Goal: Task Accomplishment & Management: Manage account settings

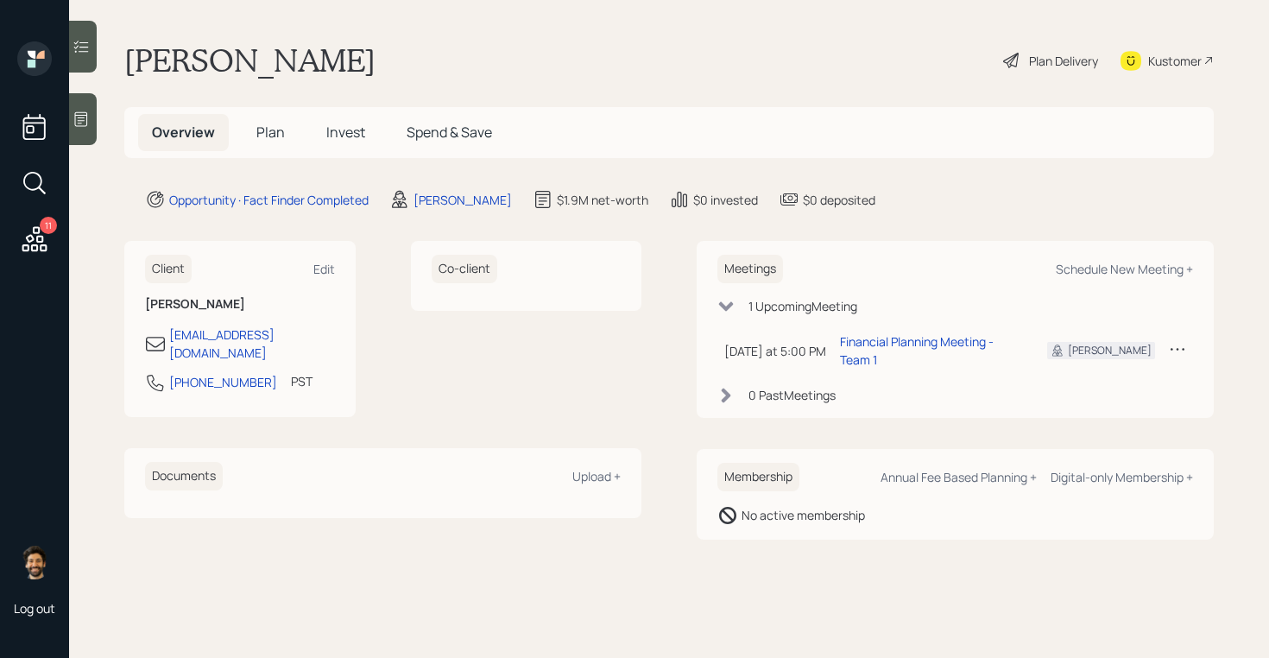
click at [265, 138] on span "Plan" at bounding box center [270, 132] width 28 height 19
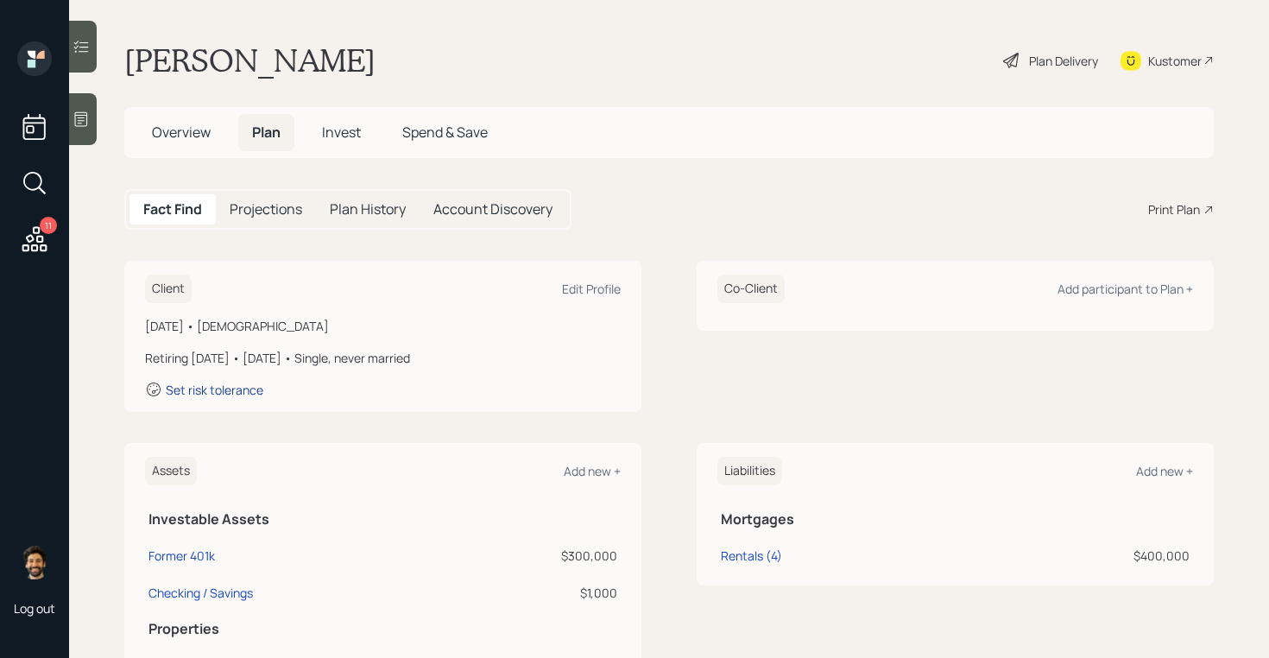
click at [248, 386] on div "Set risk tolerance" at bounding box center [215, 390] width 98 height 16
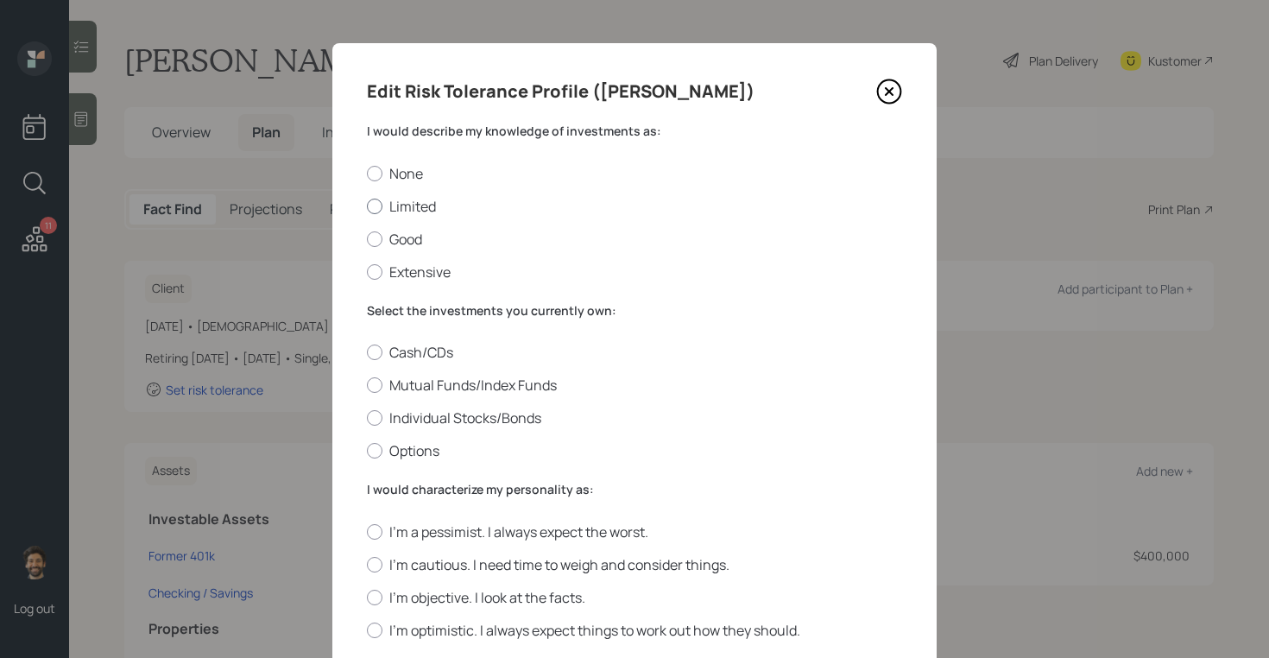
click at [382, 199] on label "Limited" at bounding box center [634, 206] width 535 height 19
click at [367, 206] on input "Limited" at bounding box center [366, 206] width 1 height 1
radio input "true"
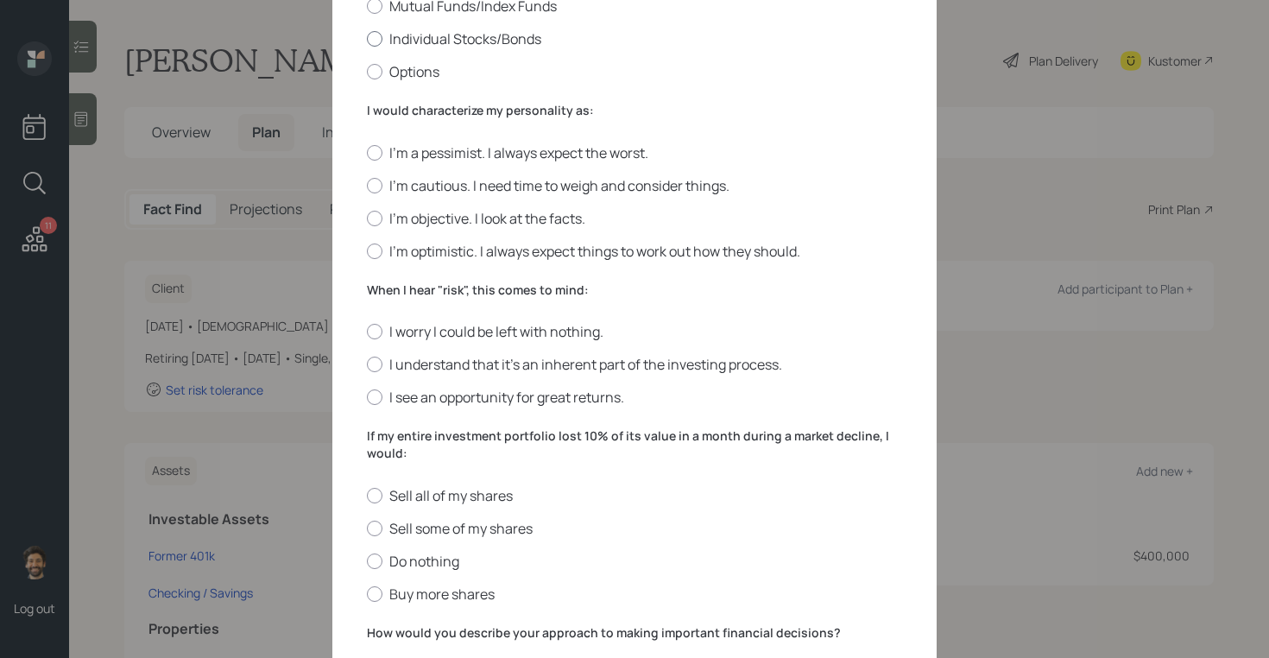
scroll to position [369, 0]
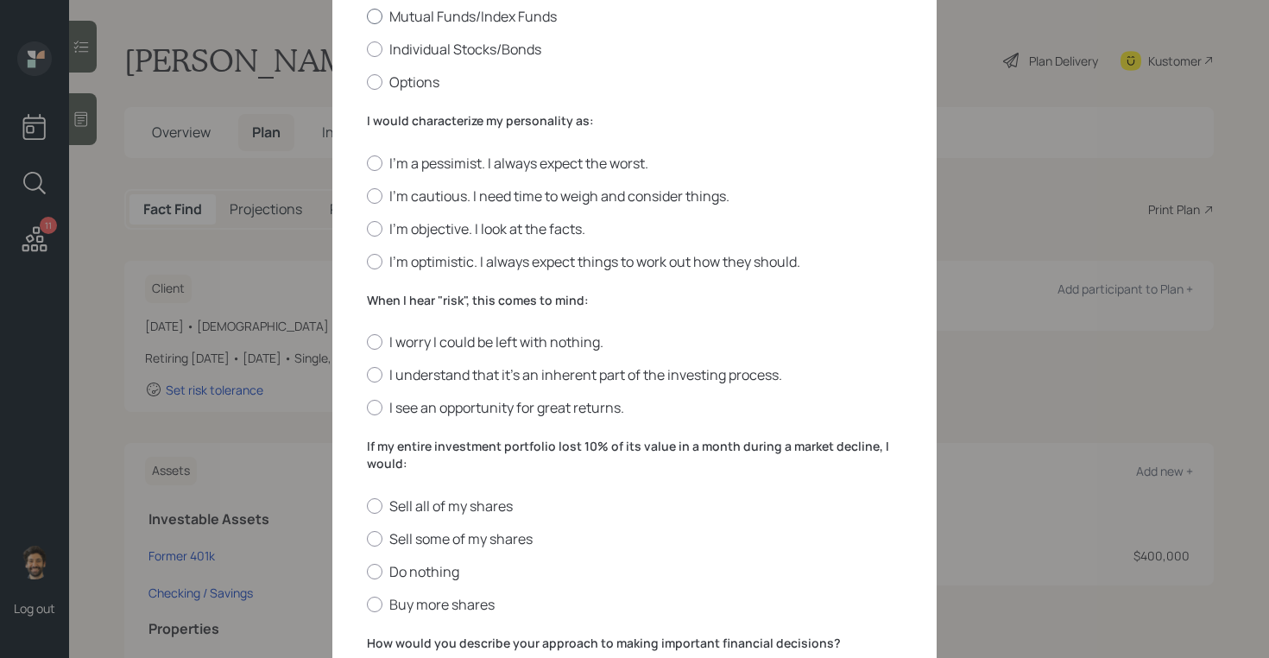
click at [377, 22] on div at bounding box center [375, 17] width 16 height 16
click at [367, 17] on input "Mutual Funds/Index Funds" at bounding box center [366, 16] width 1 height 1
radio input "true"
click at [374, 198] on div at bounding box center [375, 196] width 16 height 16
click at [367, 196] on input "I'm cautious. I need time to weigh and consider things." at bounding box center [366, 195] width 1 height 1
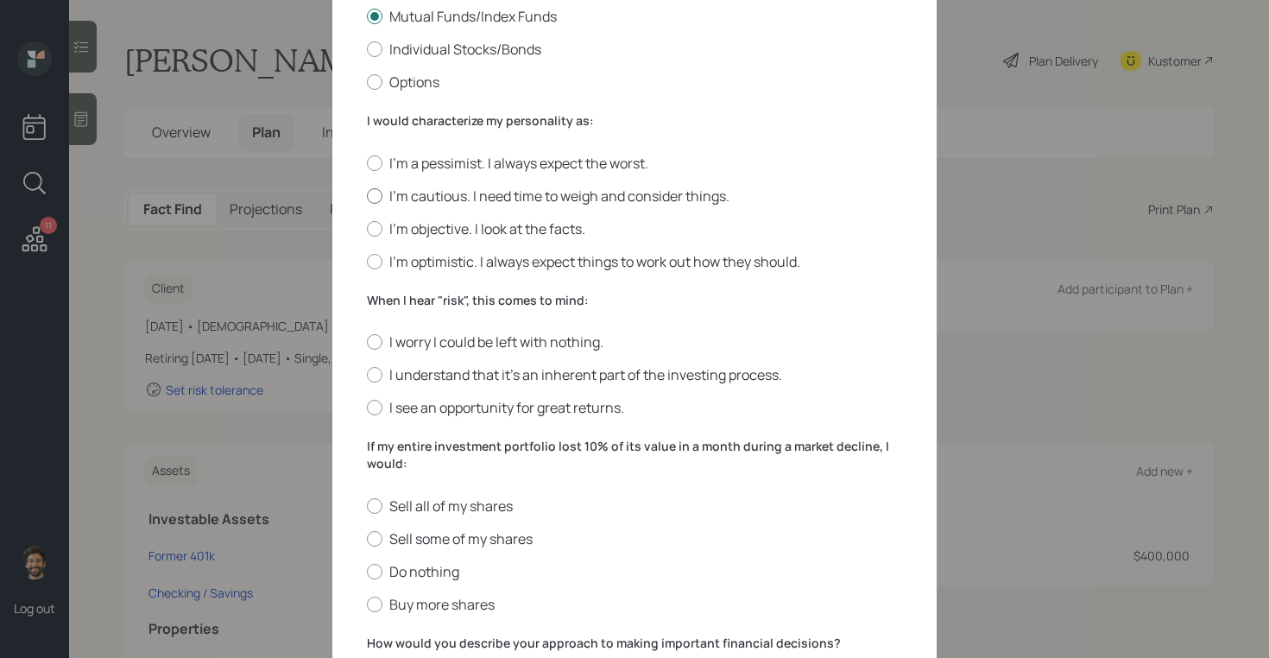
radio input "true"
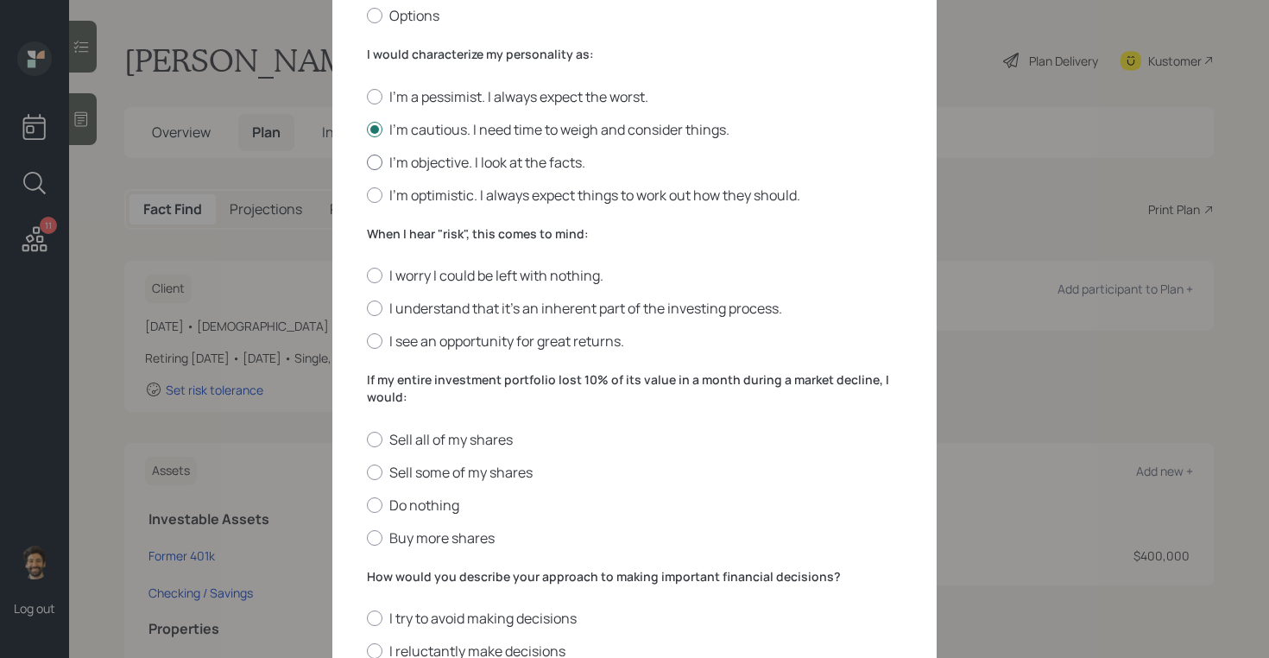
scroll to position [472, 0]
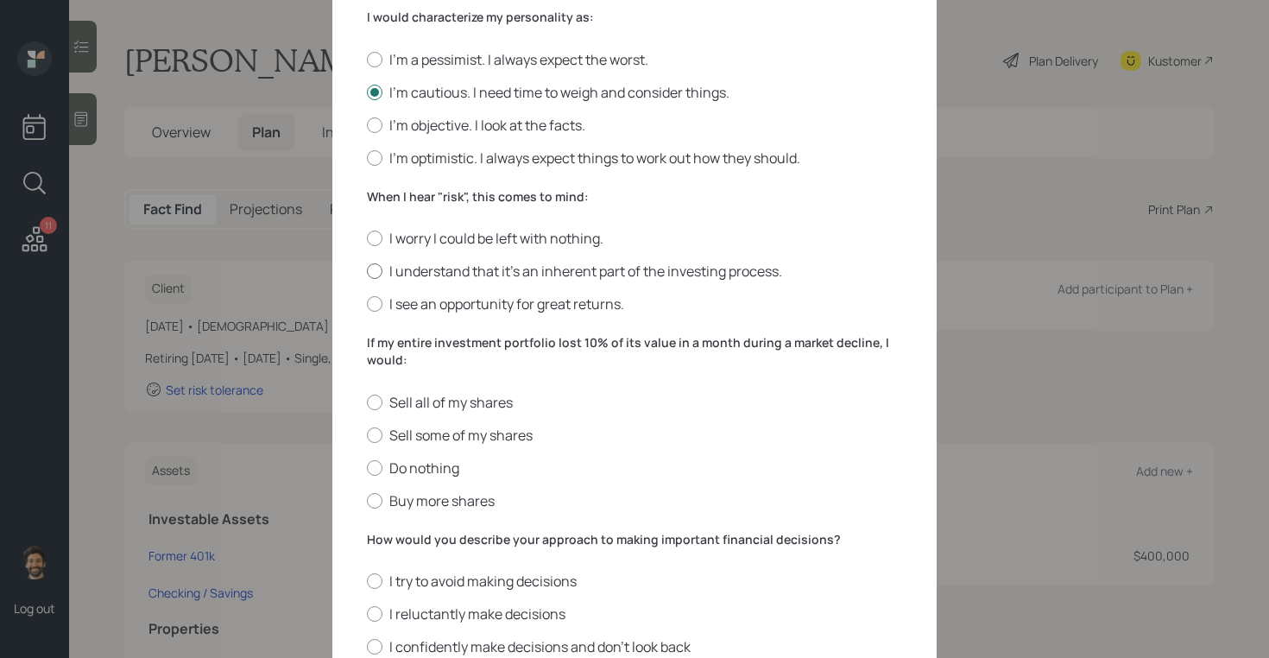
click at [374, 276] on div at bounding box center [375, 271] width 16 height 16
click at [367, 272] on input "I understand that it’s an inherent part of the investing process." at bounding box center [366, 271] width 1 height 1
radio input "true"
click at [377, 464] on div at bounding box center [375, 468] width 16 height 16
click at [367, 467] on input "Do nothing" at bounding box center [366, 467] width 1 height 1
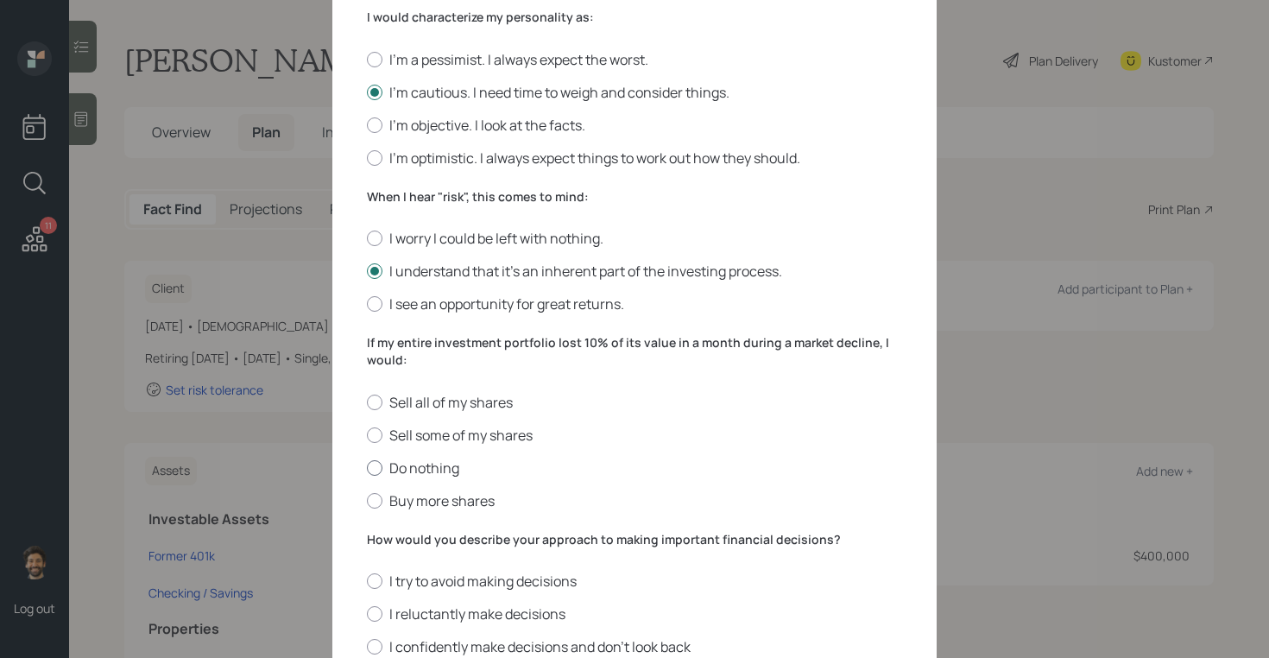
radio input "true"
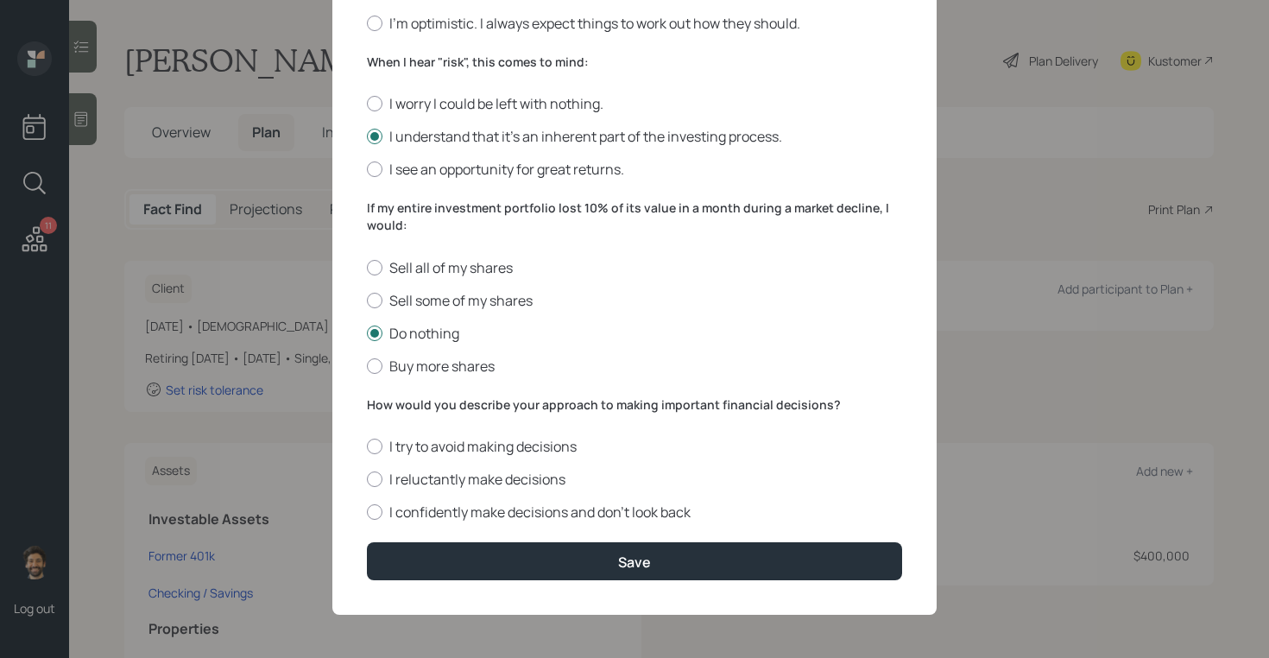
click at [389, 521] on form "I would describe my knowledge of investments as: None Limited Good Extensive Se…" at bounding box center [634, 48] width 535 height 1065
click at [389, 503] on label "I confidently make decisions and don’t look back" at bounding box center [634, 512] width 535 height 19
click at [367, 512] on input "I confidently make decisions and don’t look back" at bounding box center [366, 512] width 1 height 1
radio input "true"
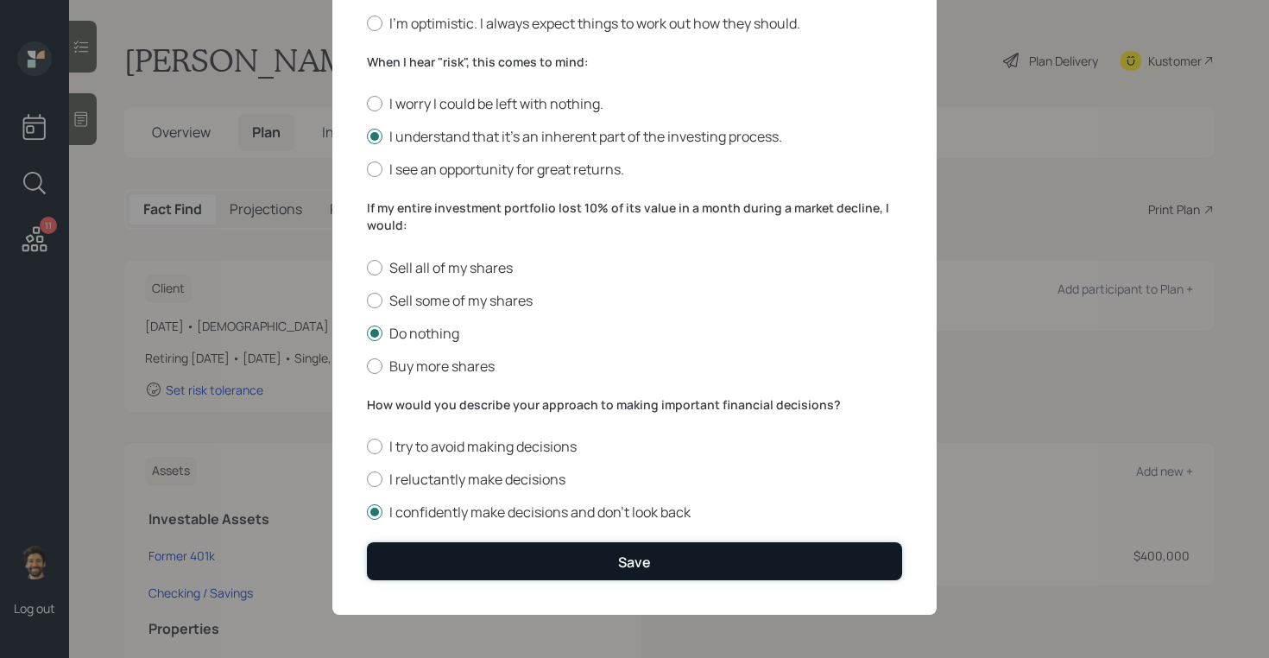
click at [408, 542] on button "Save" at bounding box center [634, 560] width 535 height 37
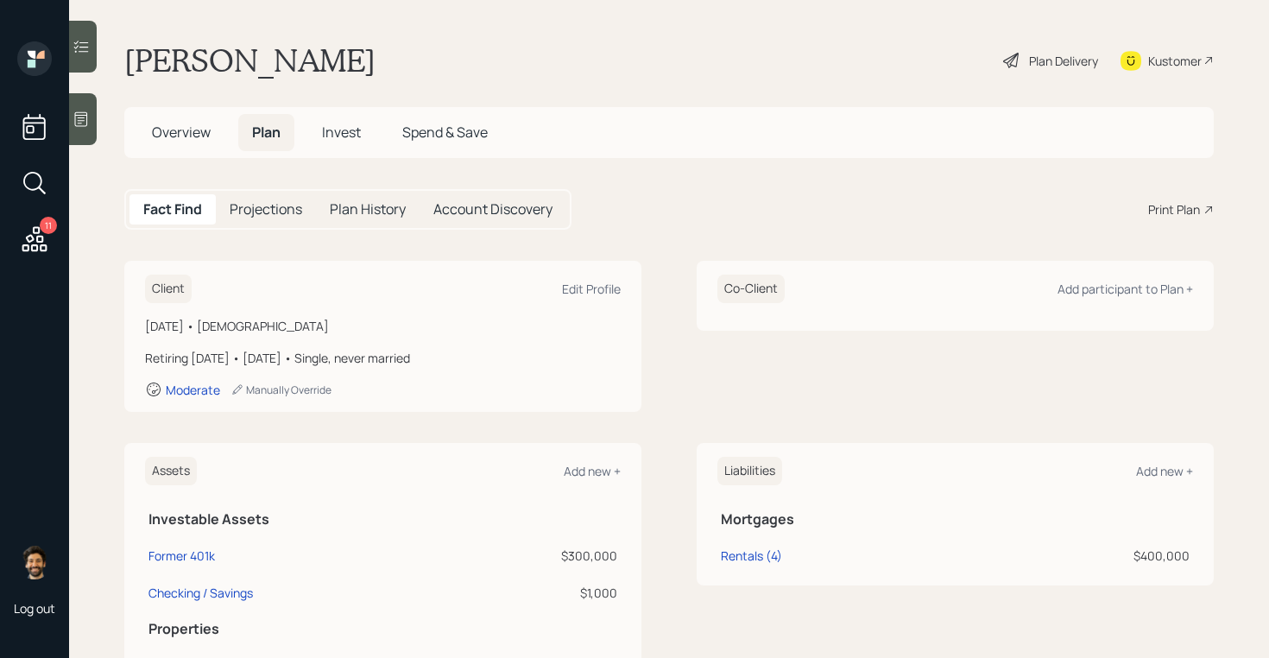
click at [343, 134] on span "Invest" at bounding box center [341, 132] width 39 height 19
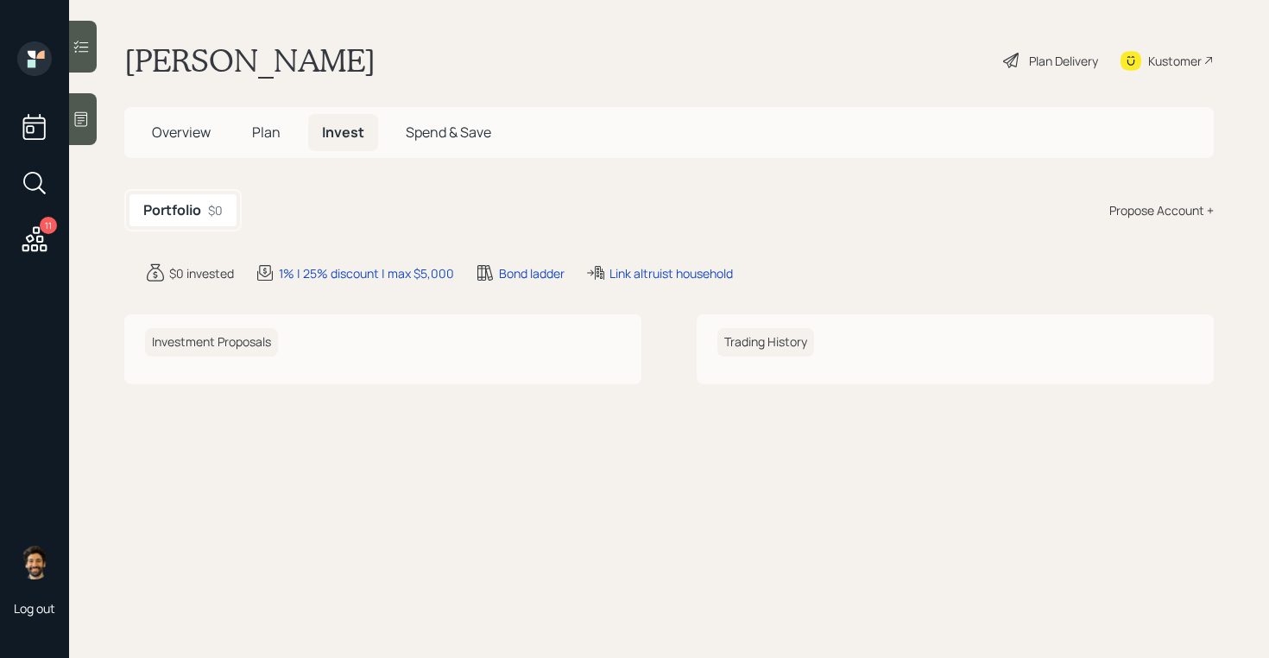
click at [1139, 210] on div "Propose Account +" at bounding box center [1162, 210] width 104 height 18
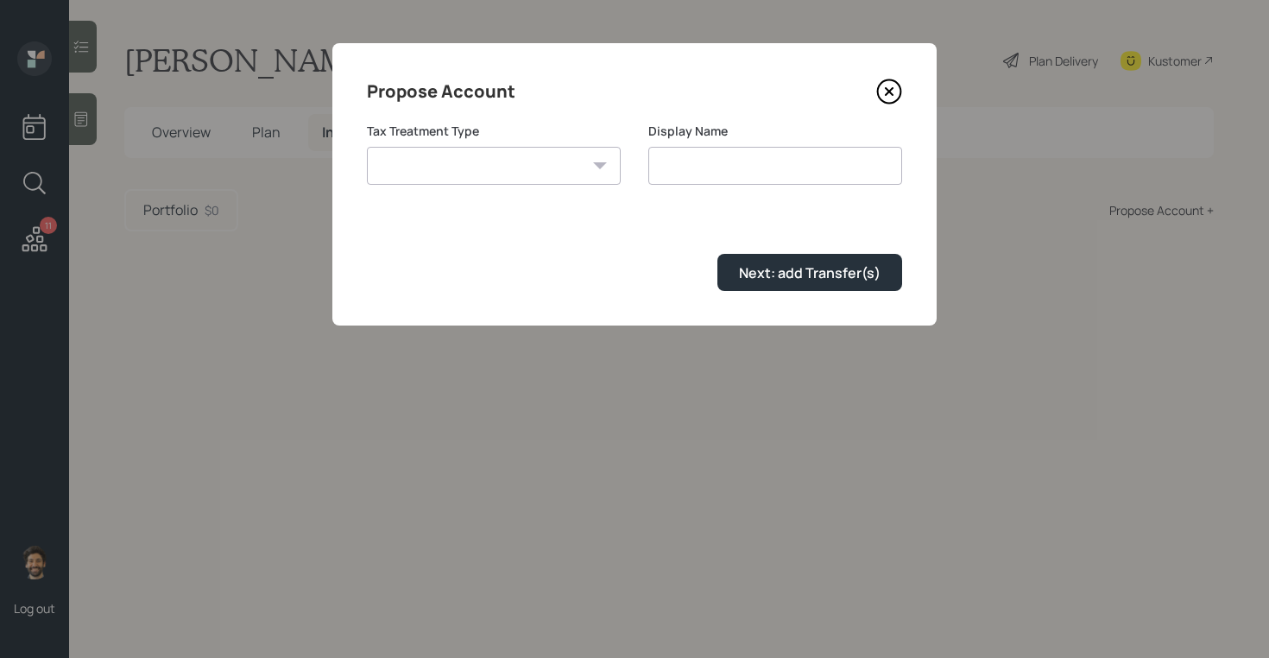
click at [490, 167] on select "Roth Taxable Traditional" at bounding box center [494, 166] width 254 height 38
select select "traditional"
click at [367, 147] on select "Roth Taxable Traditional" at bounding box center [494, 166] width 254 height 38
type input "Traditional"
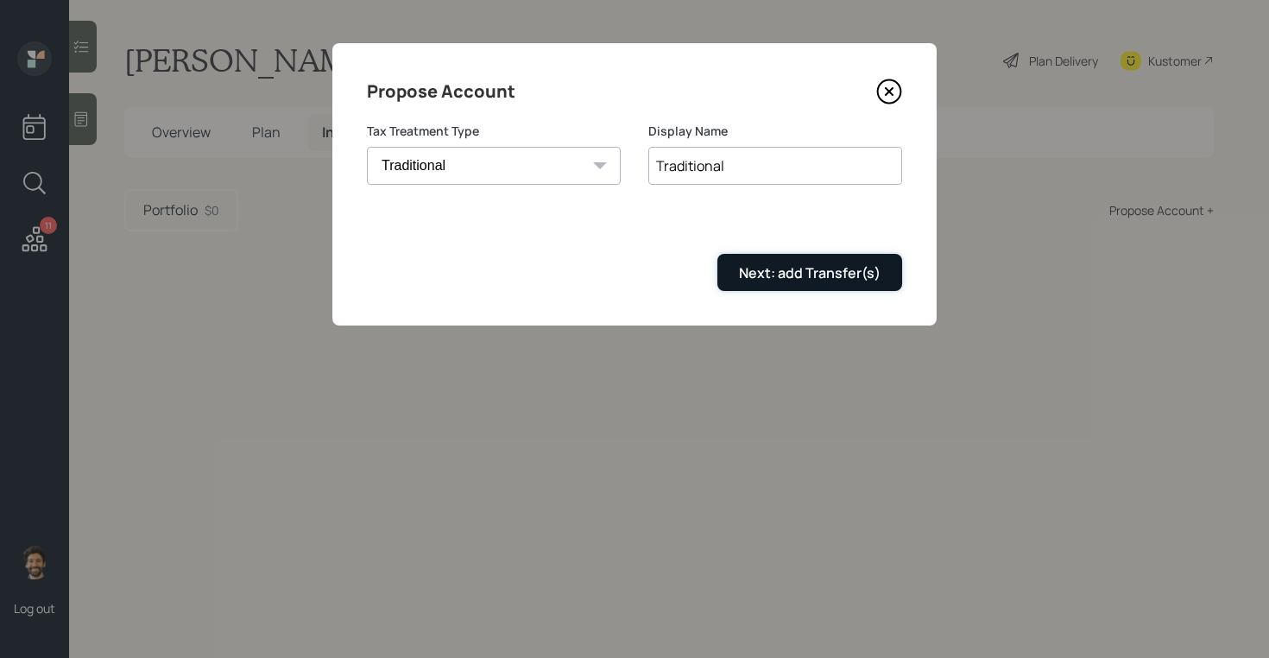
click at [757, 269] on div "Next: add Transfer(s)" at bounding box center [810, 272] width 142 height 19
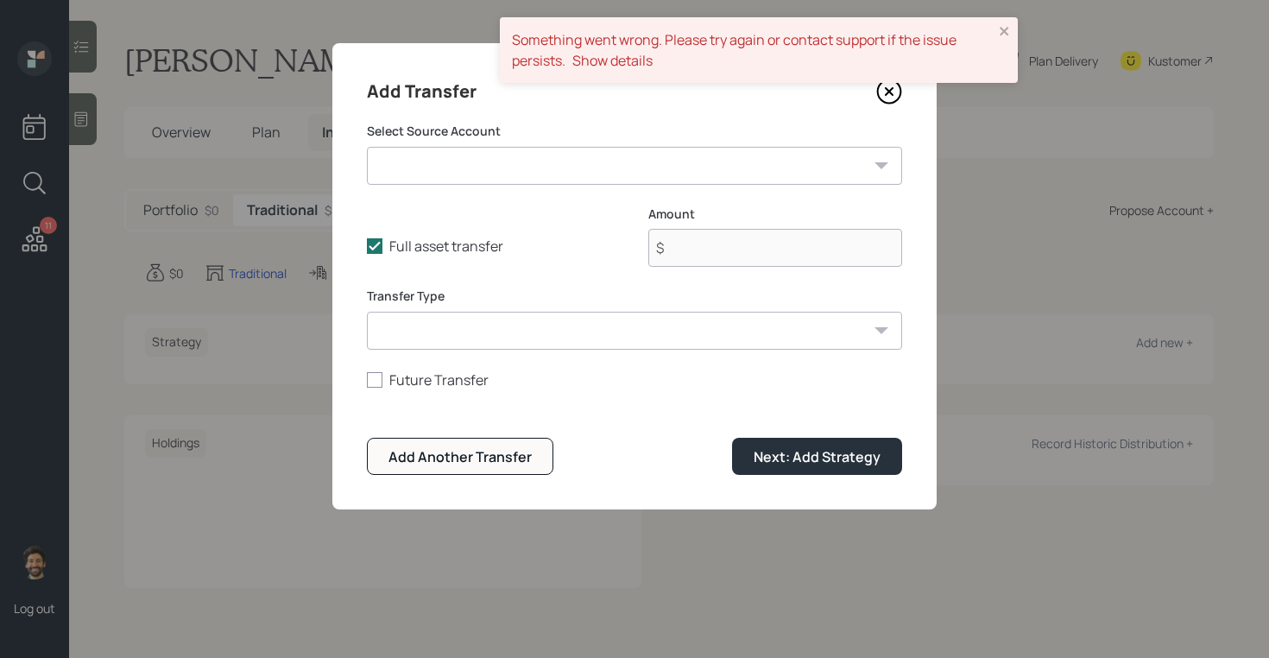
click at [458, 161] on select "Former 401k ($300,000 | 401(k)) Checking / Savings ($1,000 | Emergency Fund)" at bounding box center [634, 166] width 535 height 38
select select "72178503-07c3-4889-872b-9d2df7383426"
click at [367, 147] on select "Former 401k ($300,000 | 401(k)) Checking / Savings ($1,000 | Emergency Fund)" at bounding box center [634, 166] width 535 height 38
type input "$ 300,000"
click at [417, 335] on select "ACAT Transfer Non ACAT Transfer Capitalize Rollover Rollover Deposit" at bounding box center [634, 331] width 535 height 38
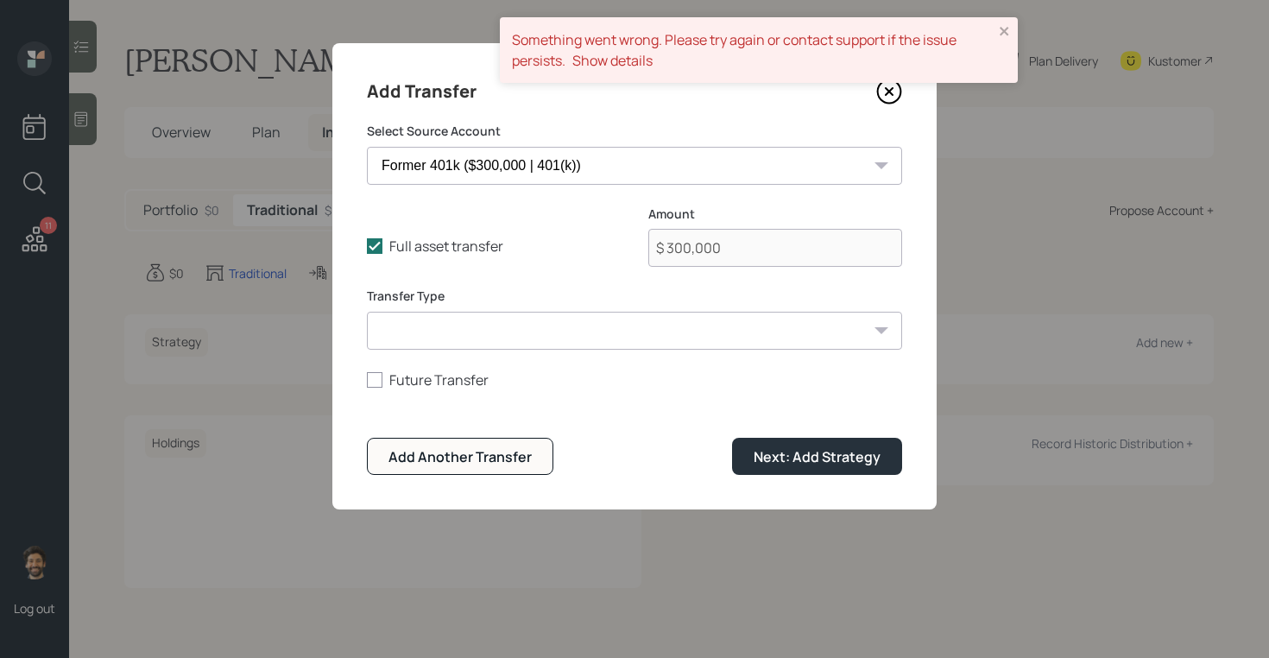
select select "acat_transfer"
click at [367, 312] on select "ACAT Transfer Non ACAT Transfer Capitalize Rollover Rollover Deposit" at bounding box center [634, 331] width 535 height 38
click at [750, 429] on form "Select Source Account Former 401k ($300,000 | 401(k)) Checking / Savings ($1,00…" at bounding box center [634, 299] width 535 height 352
click at [762, 438] on button "Next: Add Strategy" at bounding box center [817, 456] width 170 height 37
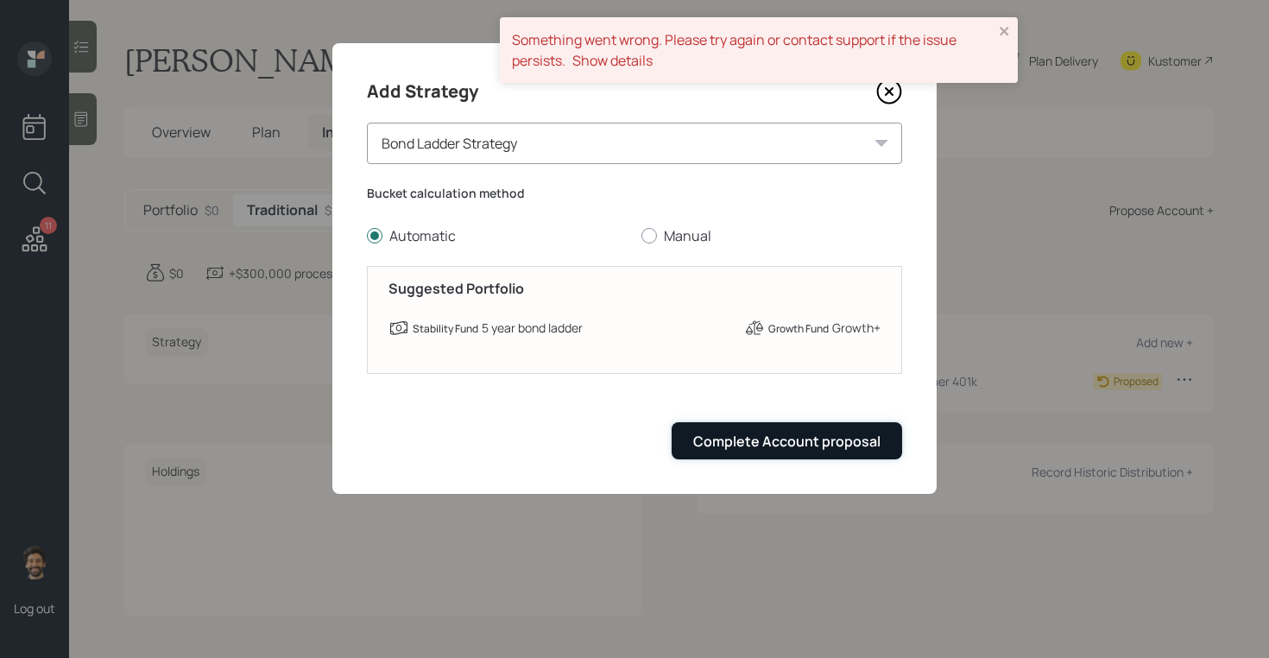
click at [761, 448] on div "Complete Account proposal" at bounding box center [786, 441] width 187 height 19
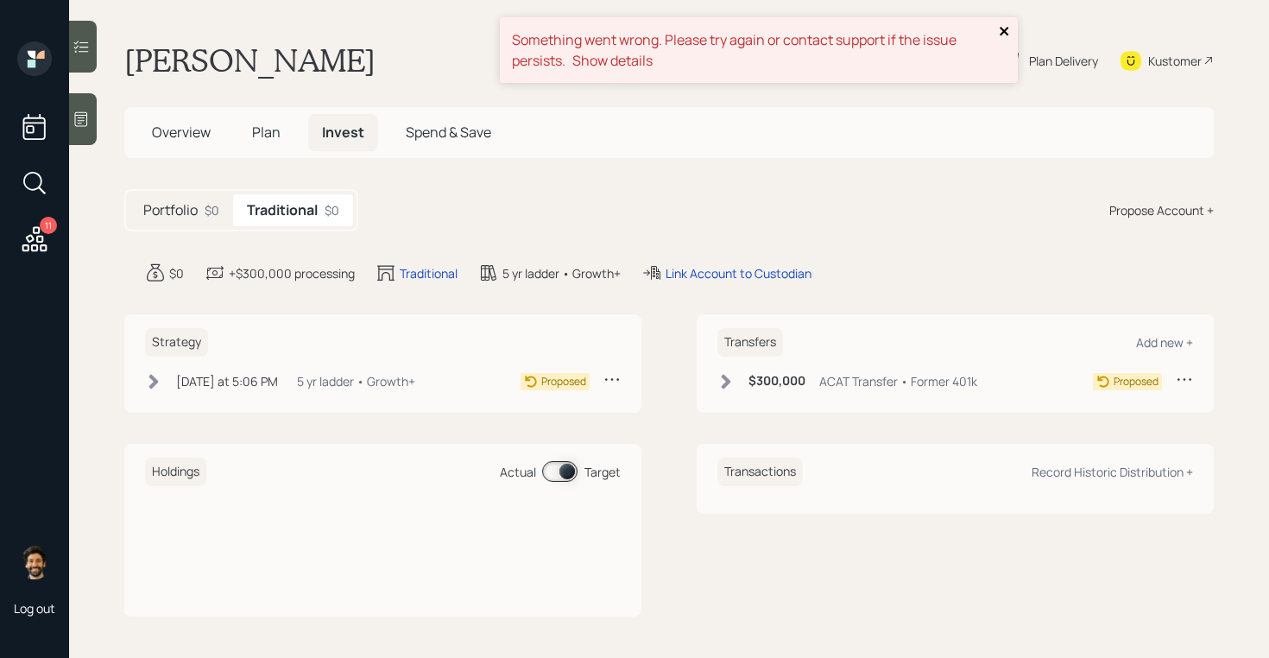
click at [1004, 30] on icon "close" at bounding box center [1004, 31] width 9 height 9
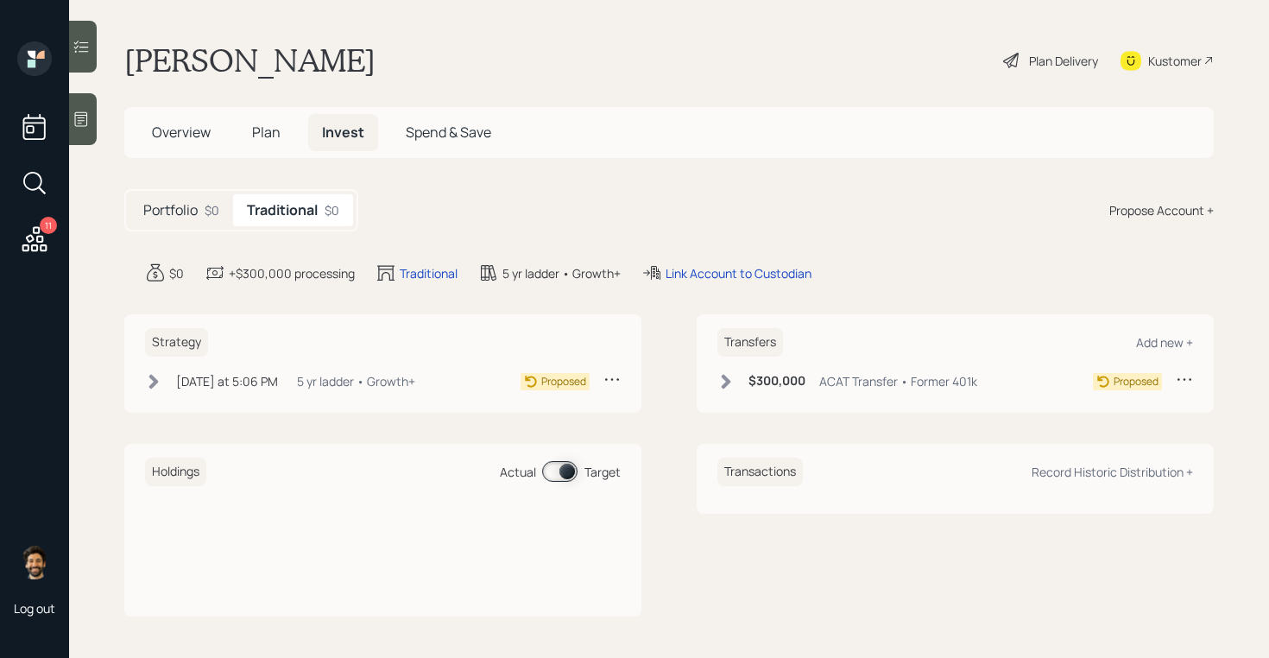
click at [260, 137] on span "Plan" at bounding box center [266, 132] width 28 height 19
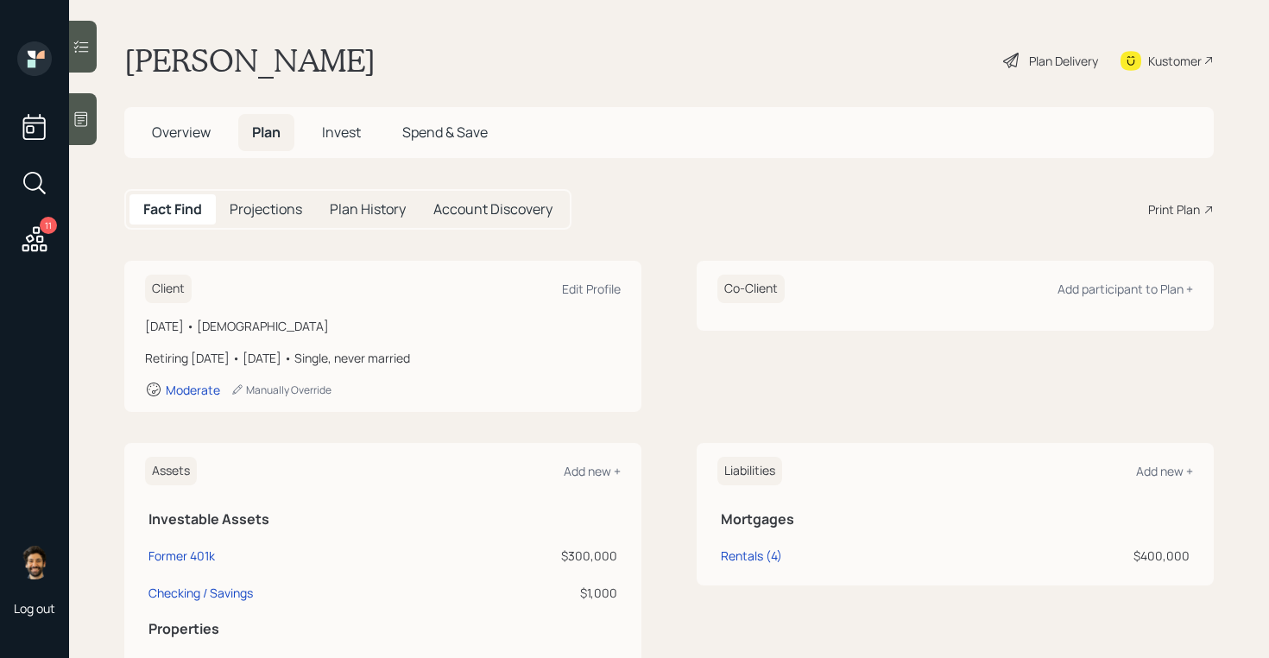
click at [85, 135] on div at bounding box center [83, 119] width 28 height 52
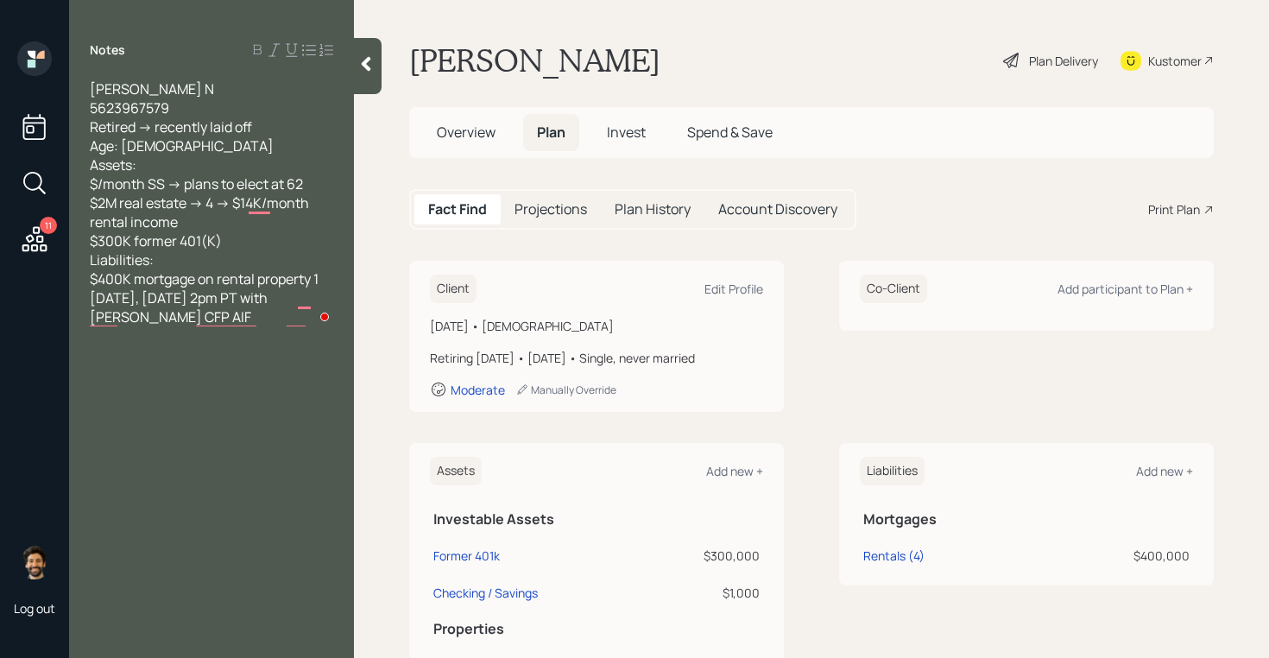
click at [370, 77] on div at bounding box center [368, 66] width 28 height 56
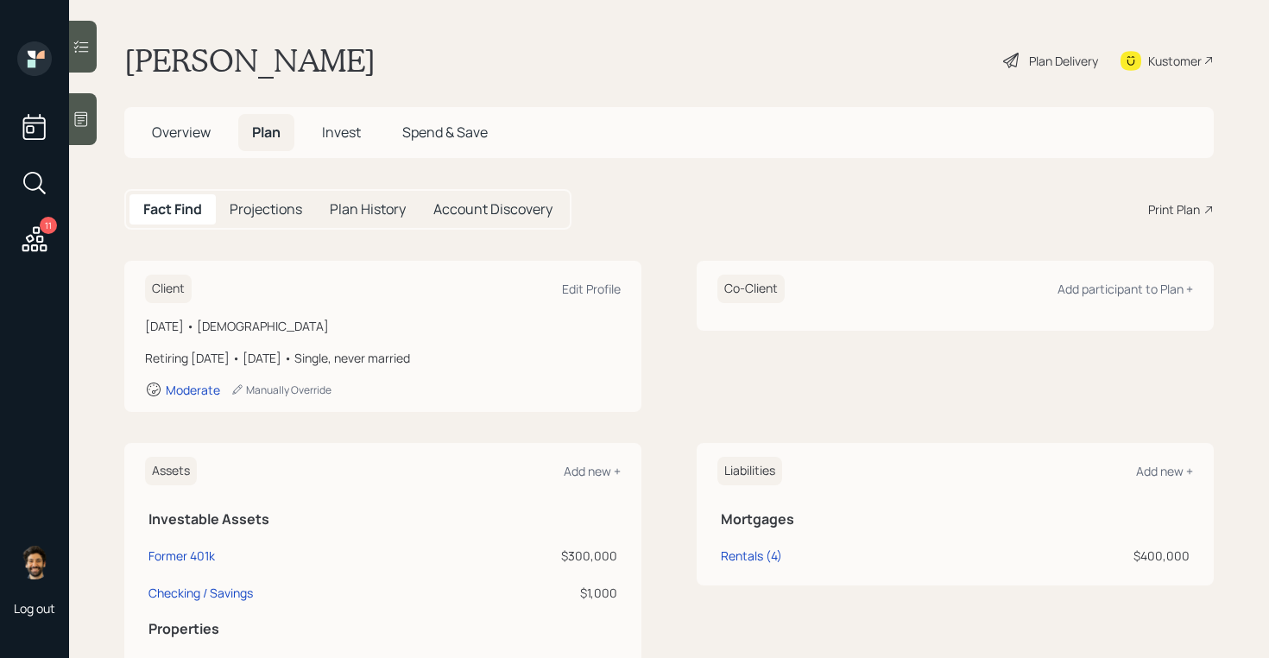
click at [342, 134] on span "Invest" at bounding box center [341, 132] width 39 height 19
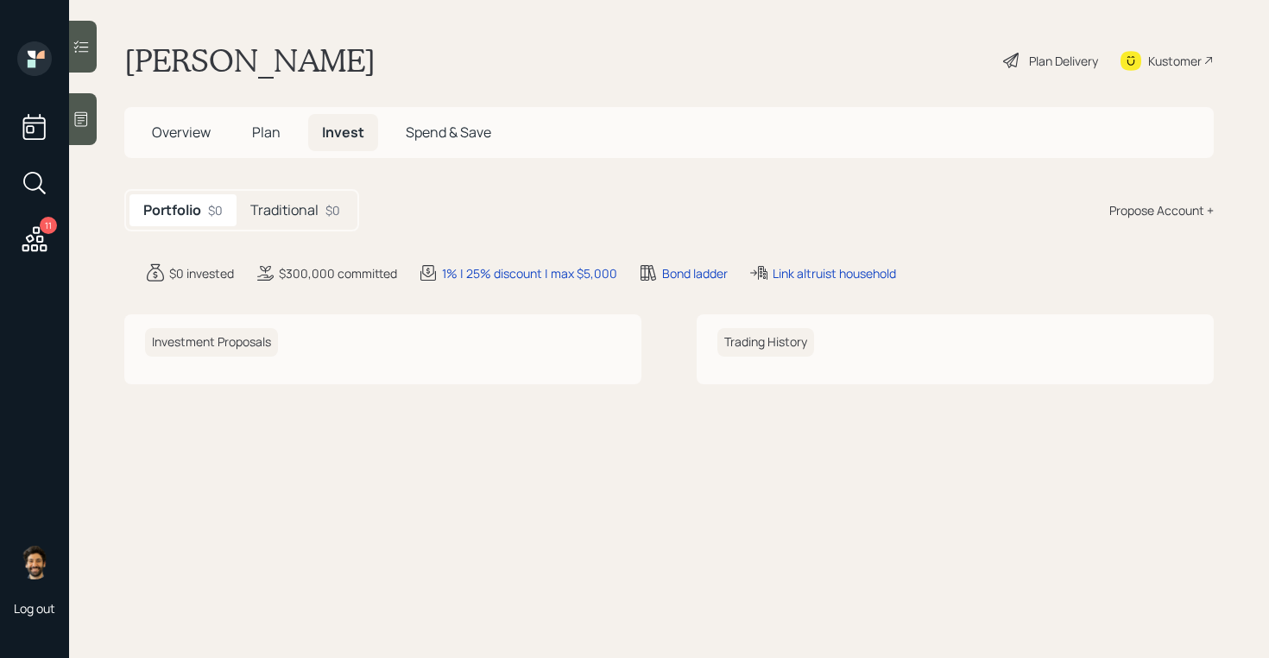
click at [313, 202] on h5 "Traditional" at bounding box center [284, 210] width 68 height 16
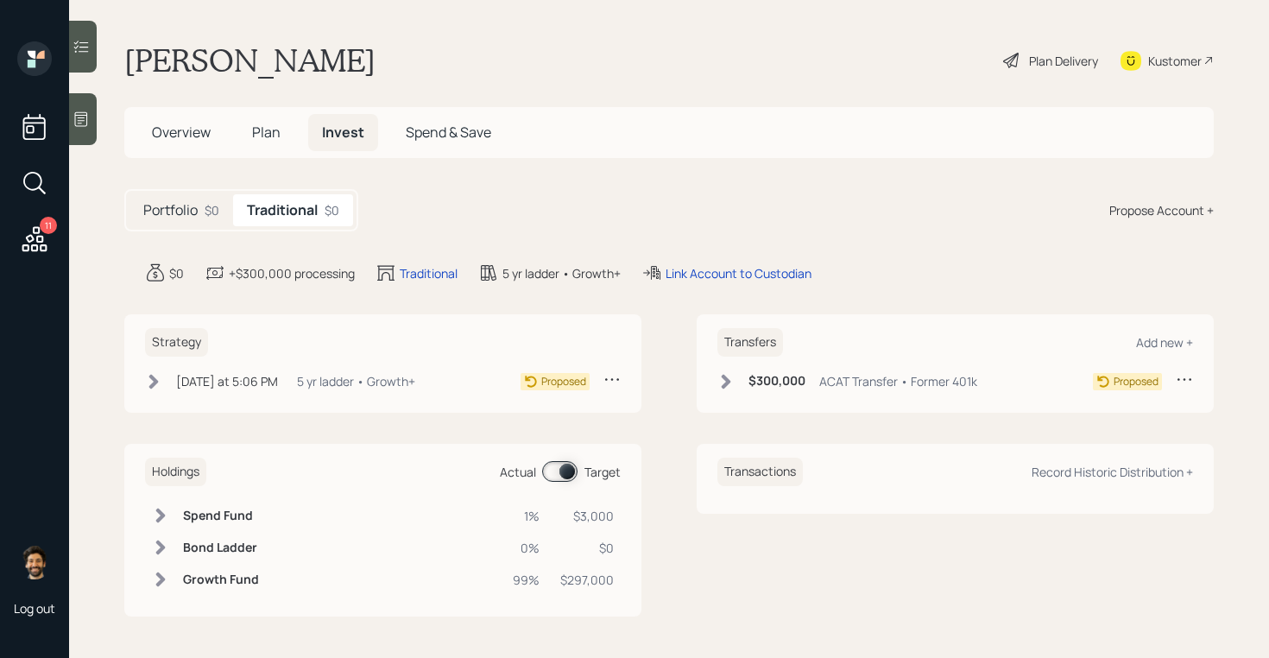
click at [275, 117] on h5 "Plan" at bounding box center [266, 132] width 56 height 37
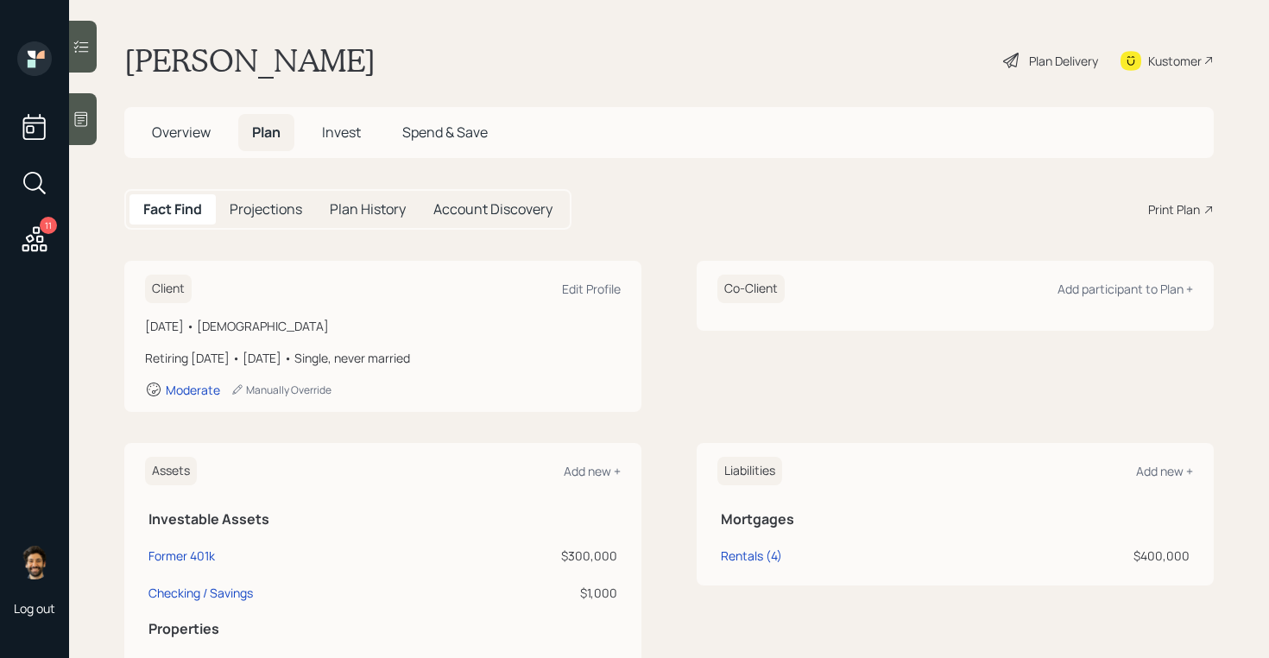
click at [345, 136] on span "Invest" at bounding box center [341, 132] width 39 height 19
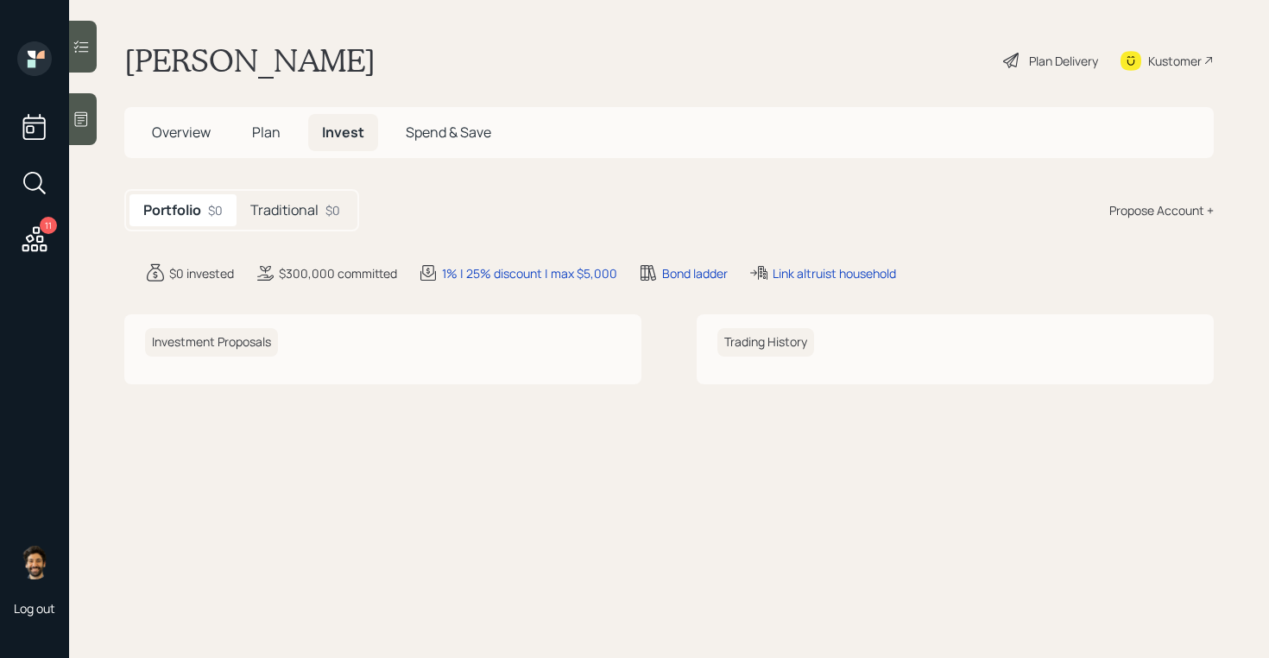
click at [271, 216] on h5 "Traditional" at bounding box center [284, 210] width 68 height 16
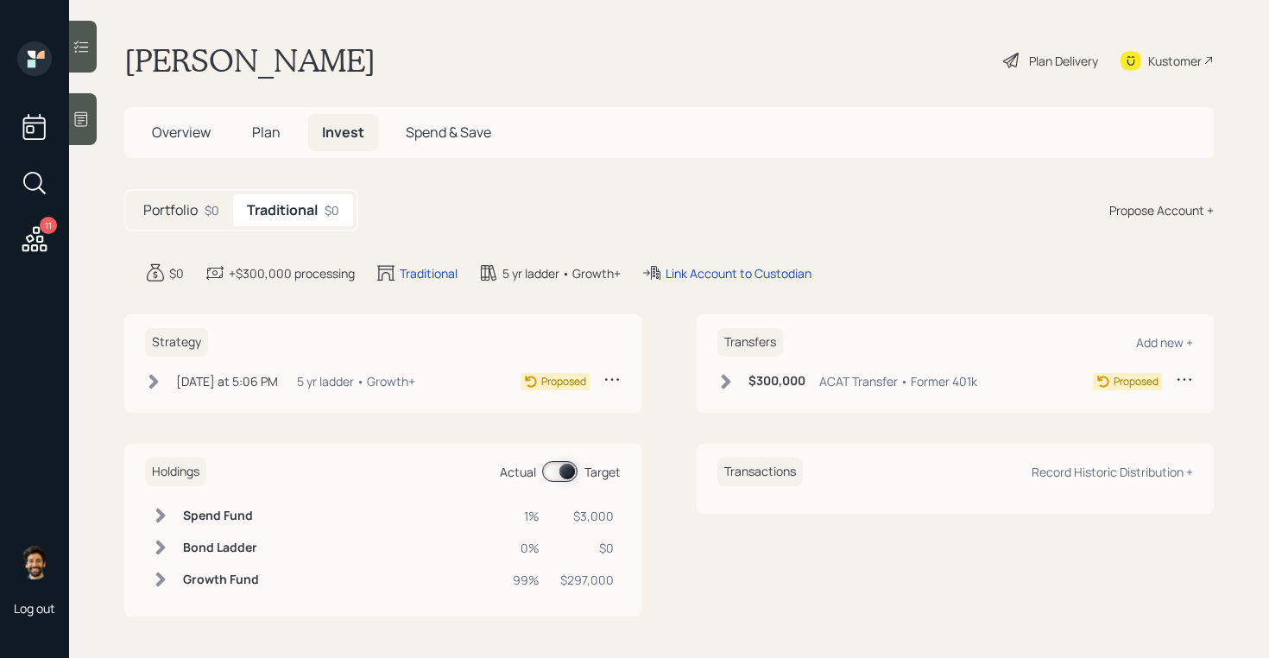
click at [1077, 60] on div "Plan Delivery" at bounding box center [1063, 61] width 69 height 18
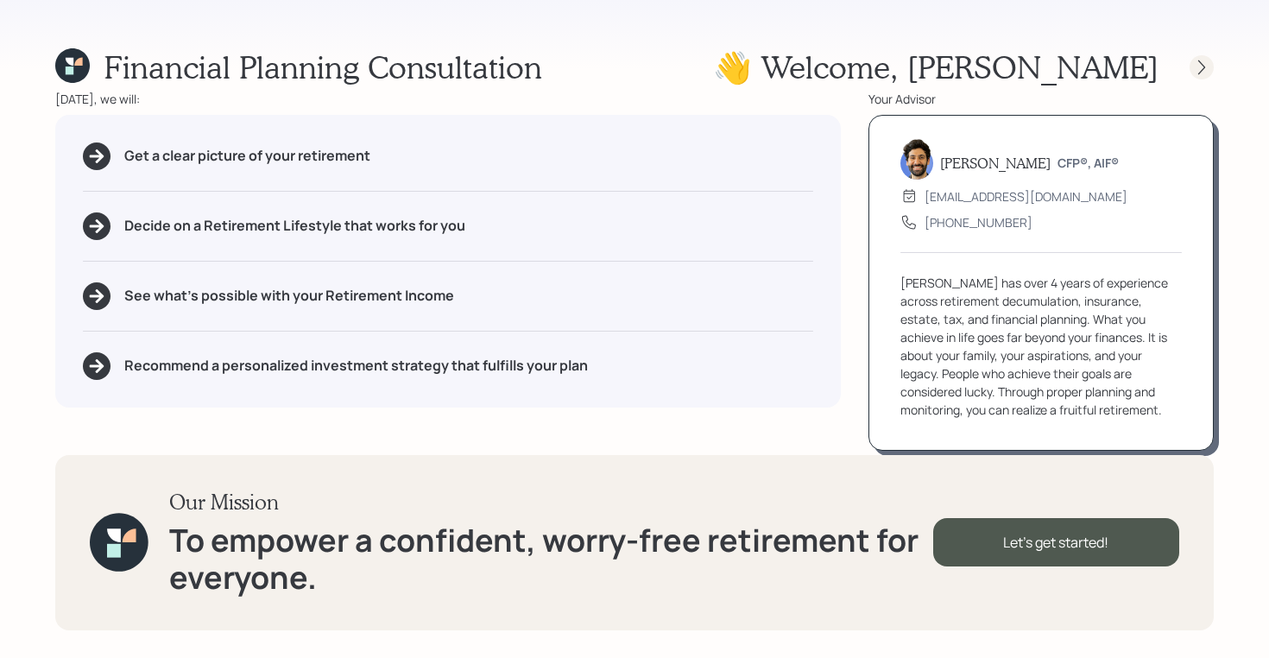
click at [1207, 64] on icon at bounding box center [1201, 67] width 17 height 17
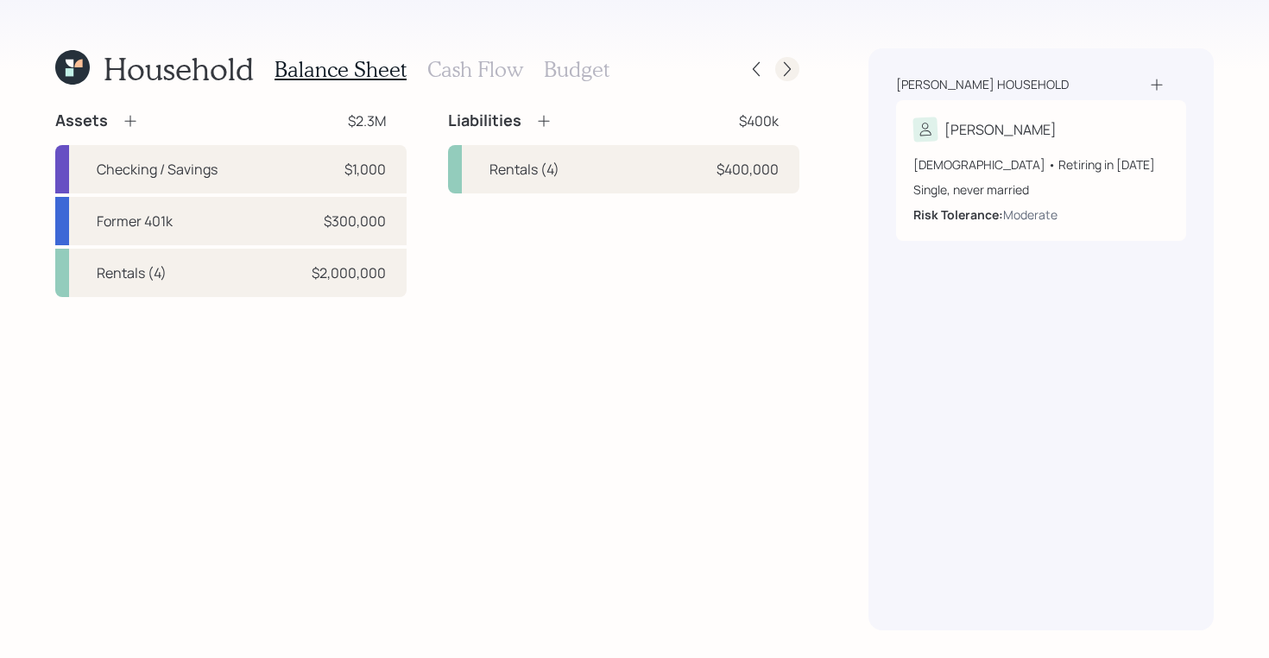
click at [793, 74] on icon at bounding box center [787, 68] width 17 height 17
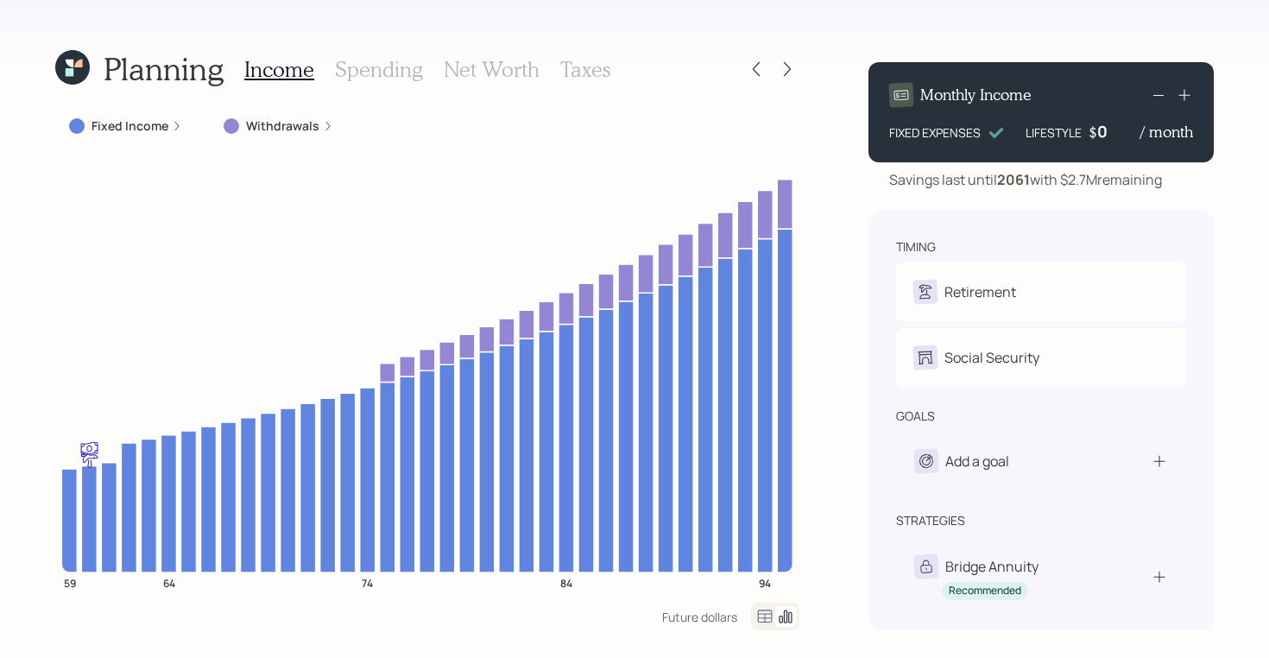
click at [421, 53] on div "Income Spending Net Worth Taxes" at bounding box center [427, 68] width 366 height 41
click at [481, 69] on h3 "Net Worth" at bounding box center [492, 69] width 96 height 25
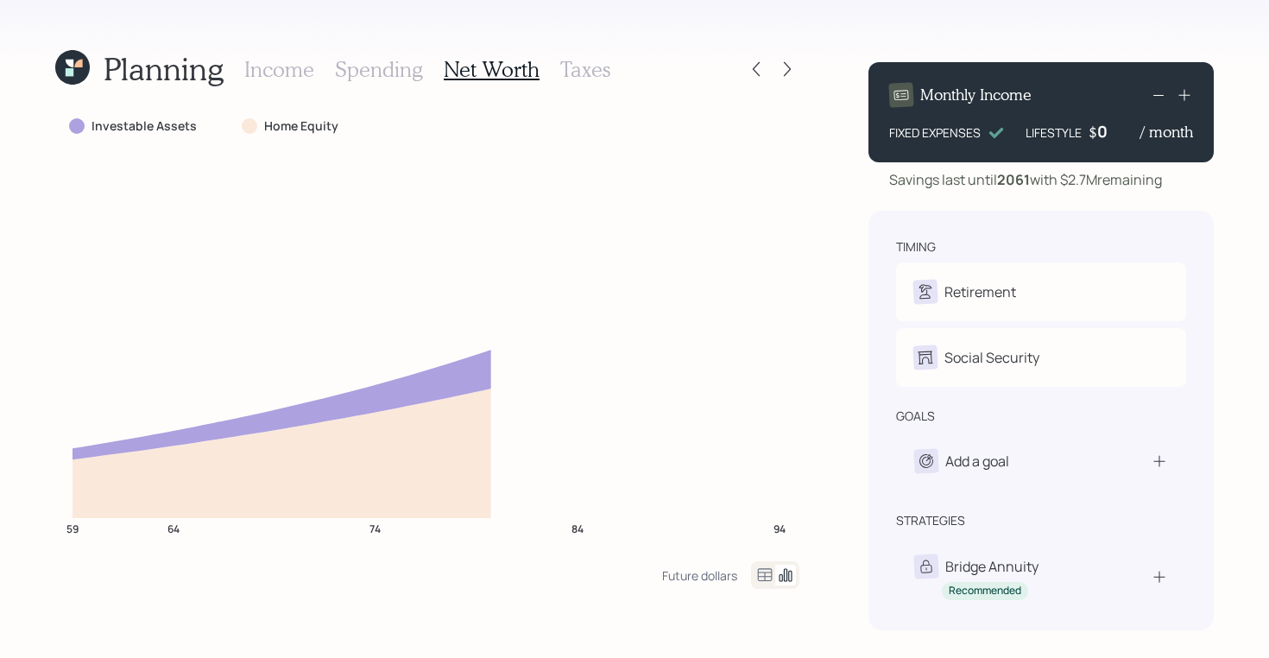
click at [592, 69] on h3 "Taxes" at bounding box center [585, 69] width 50 height 25
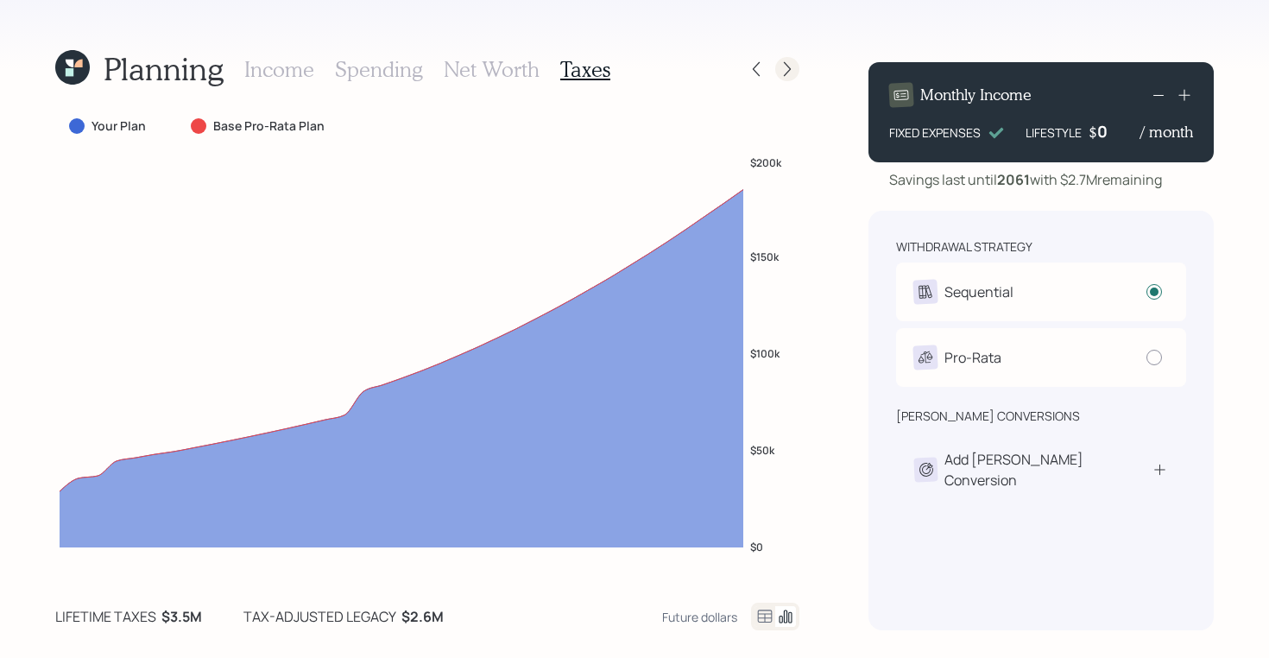
click at [788, 71] on icon at bounding box center [787, 69] width 7 height 15
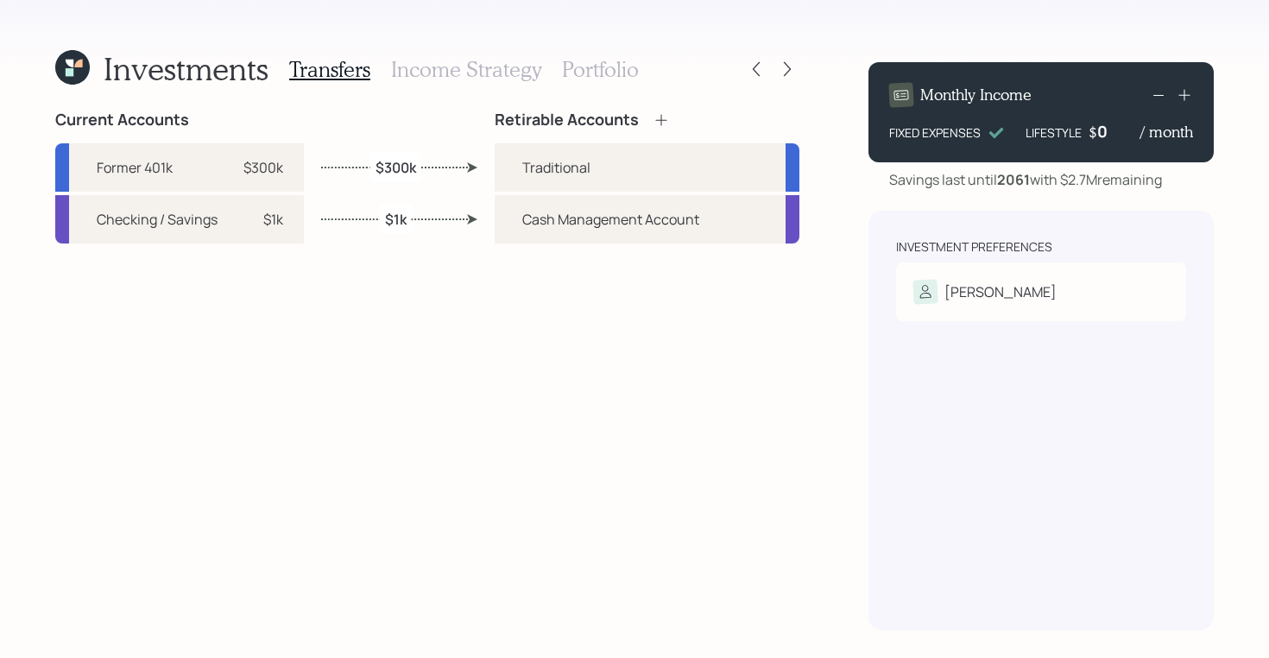
click at [450, 76] on h3 "Income Strategy" at bounding box center [466, 69] width 150 height 25
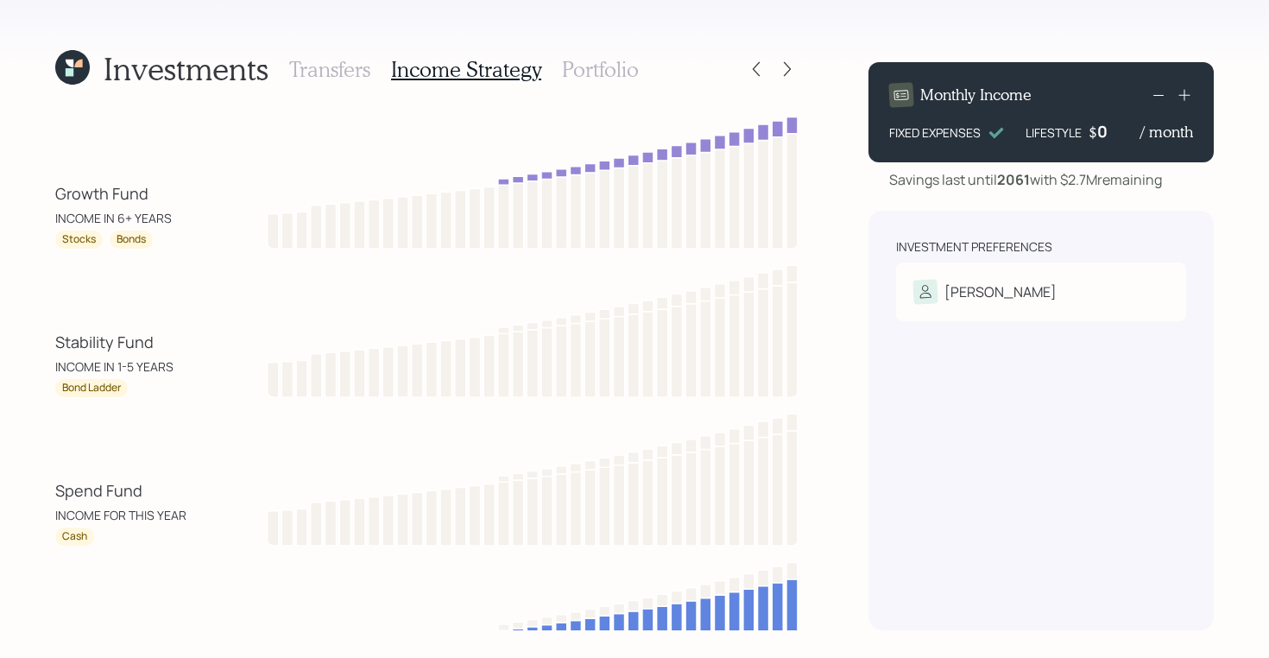
click at [623, 74] on h3 "Portfolio" at bounding box center [600, 69] width 77 height 25
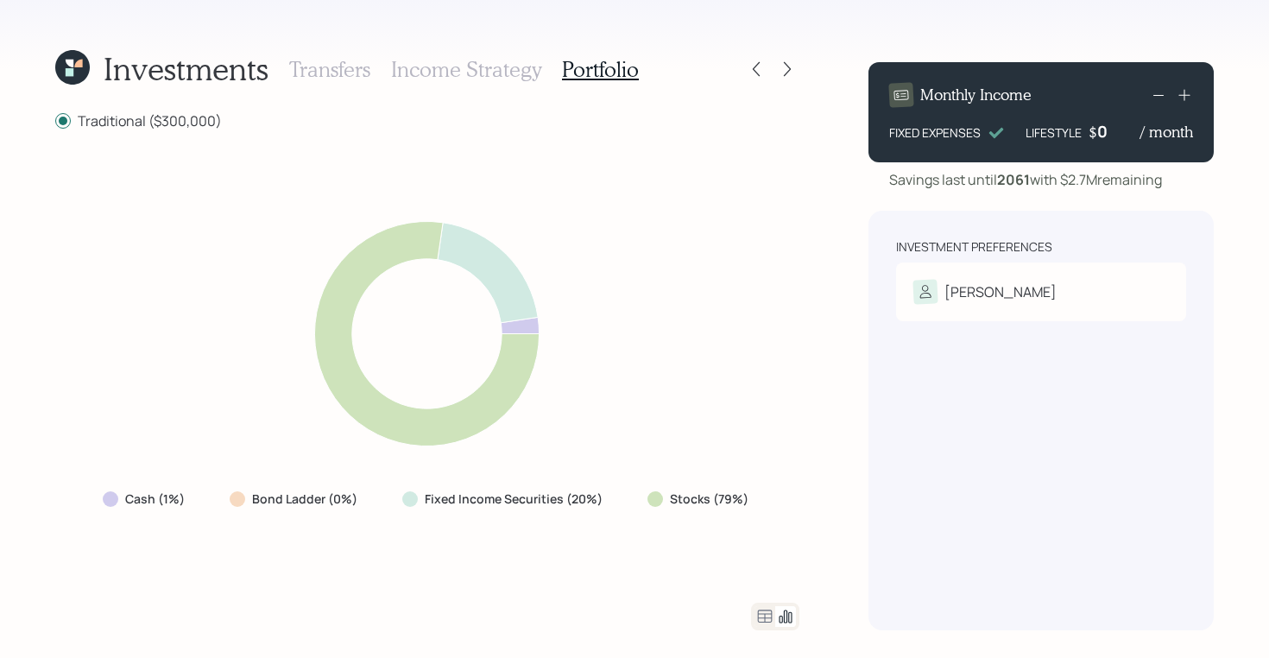
click at [800, 498] on div "Investments Transfers Income Strategy Portfolio Traditional ($300,000) Cash (1%…" at bounding box center [634, 329] width 1269 height 658
drag, startPoint x: 755, startPoint y: 498, endPoint x: 580, endPoint y: 477, distance: 175.8
click at [580, 477] on div "Cash (1%) Bond Ladder (0%) Fixed Income Securities (20%) Stocks (79%)" at bounding box center [427, 366] width 744 height 431
click at [762, 621] on icon at bounding box center [765, 616] width 21 height 21
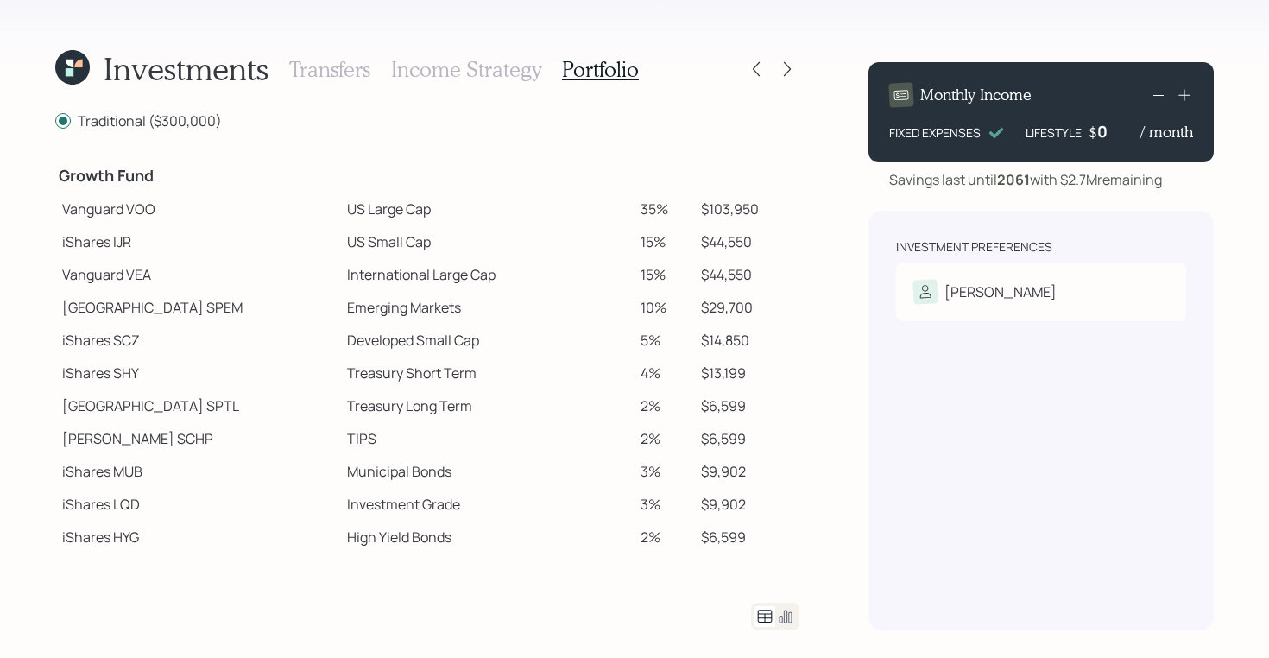
scroll to position [270, 0]
drag, startPoint x: 62, startPoint y: 201, endPoint x: 126, endPoint y: 211, distance: 64.6
click at [126, 211] on td "Vanguard VOO" at bounding box center [197, 207] width 285 height 33
drag, startPoint x: 66, startPoint y: 236, endPoint x: 117, endPoint y: 237, distance: 51.8
click at [117, 237] on td "iShares IJR" at bounding box center [197, 240] width 285 height 33
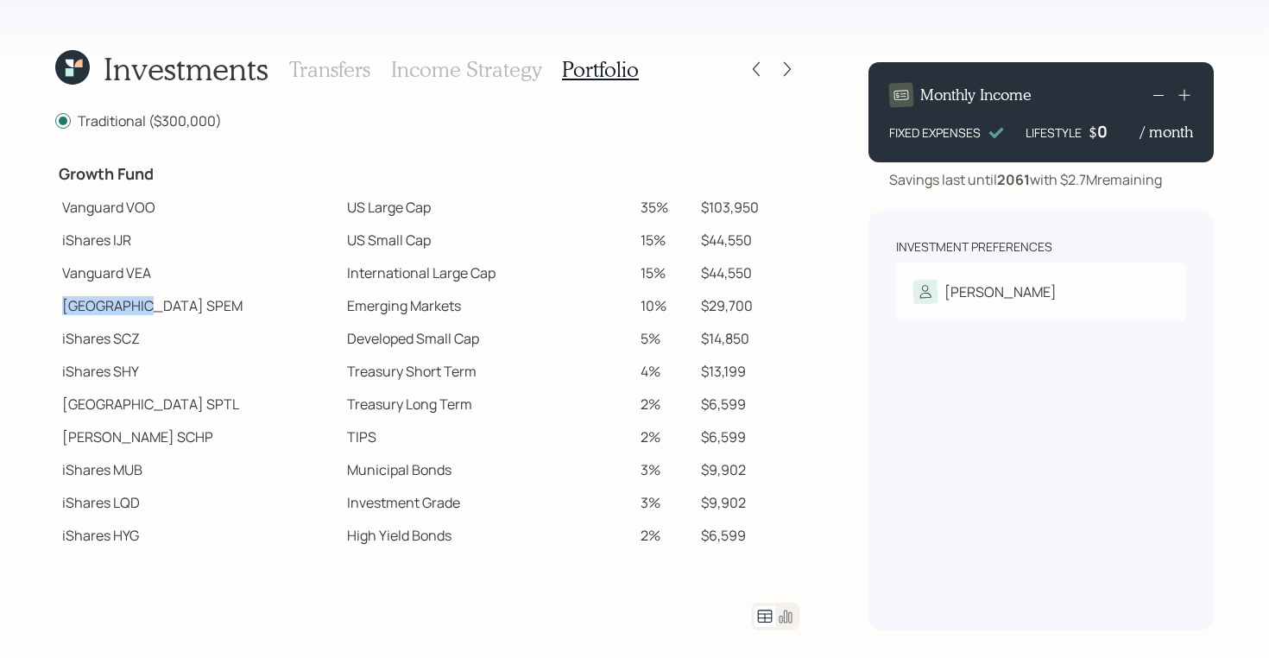
drag, startPoint x: 62, startPoint y: 307, endPoint x: 133, endPoint y: 307, distance: 70.8
click at [133, 307] on td "State Street SPEM" at bounding box center [197, 305] width 285 height 33
drag, startPoint x: 63, startPoint y: 427, endPoint x: 123, endPoint y: 434, distance: 60.1
click at [123, 434] on td "Schwab SCHP" at bounding box center [197, 437] width 285 height 33
drag, startPoint x: 68, startPoint y: 206, endPoint x: 358, endPoint y: 200, distance: 290.2
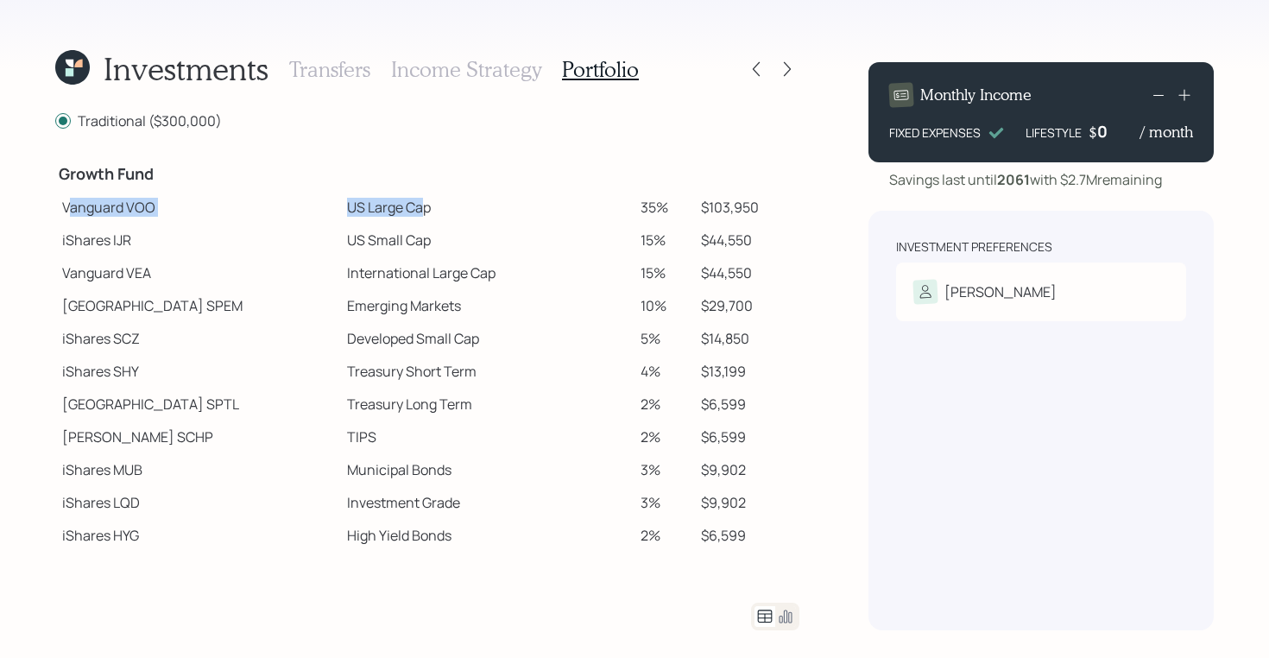
click at [358, 200] on tr "Vanguard VOO US Large Cap 35% $103,950" at bounding box center [427, 207] width 744 height 33
click at [117, 264] on td "Vanguard VEA" at bounding box center [197, 272] width 285 height 33
drag, startPoint x: 59, startPoint y: 208, endPoint x: 375, endPoint y: 206, distance: 316.0
click at [374, 206] on tr "Vanguard VOO US Large Cap 35% $103,950" at bounding box center [427, 207] width 744 height 33
click at [340, 190] on td at bounding box center [487, 172] width 294 height 38
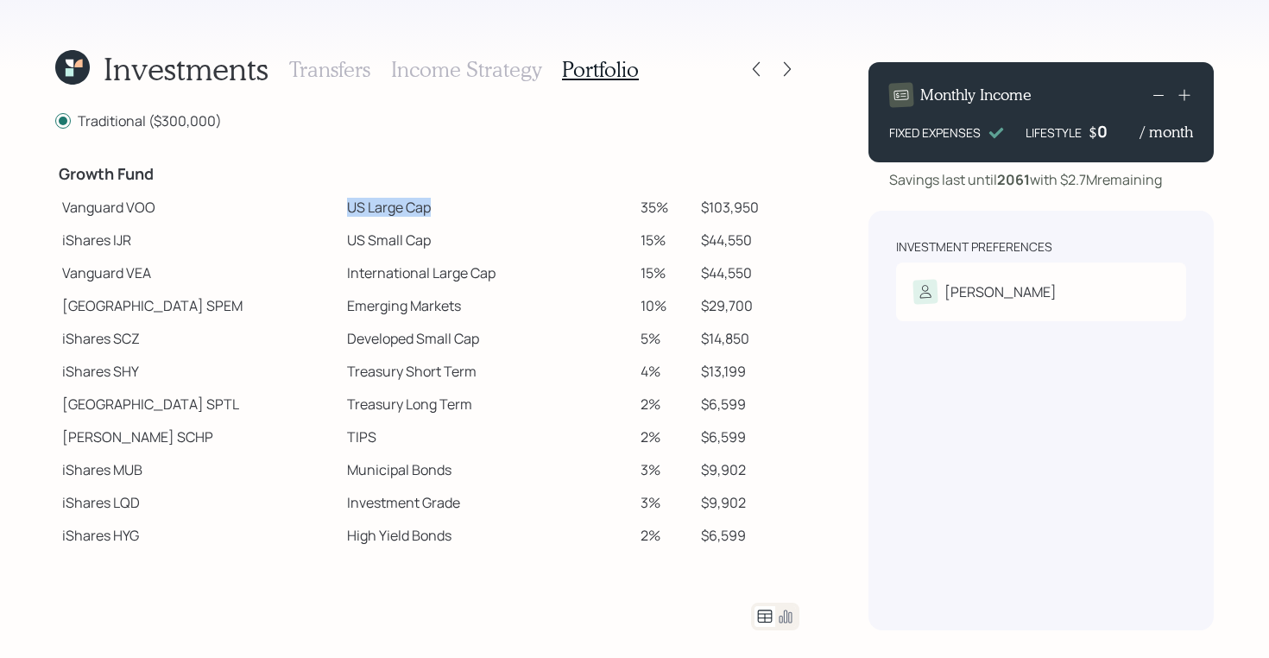
drag, startPoint x: 283, startPoint y: 206, endPoint x: 406, endPoint y: 212, distance: 122.8
click at [406, 212] on td "US Large Cap" at bounding box center [487, 207] width 294 height 33
drag, startPoint x: 284, startPoint y: 243, endPoint x: 385, endPoint y: 241, distance: 101.0
click at [385, 241] on td "US Small Cap" at bounding box center [487, 240] width 294 height 33
drag, startPoint x: 277, startPoint y: 275, endPoint x: 482, endPoint y: 269, distance: 204.7
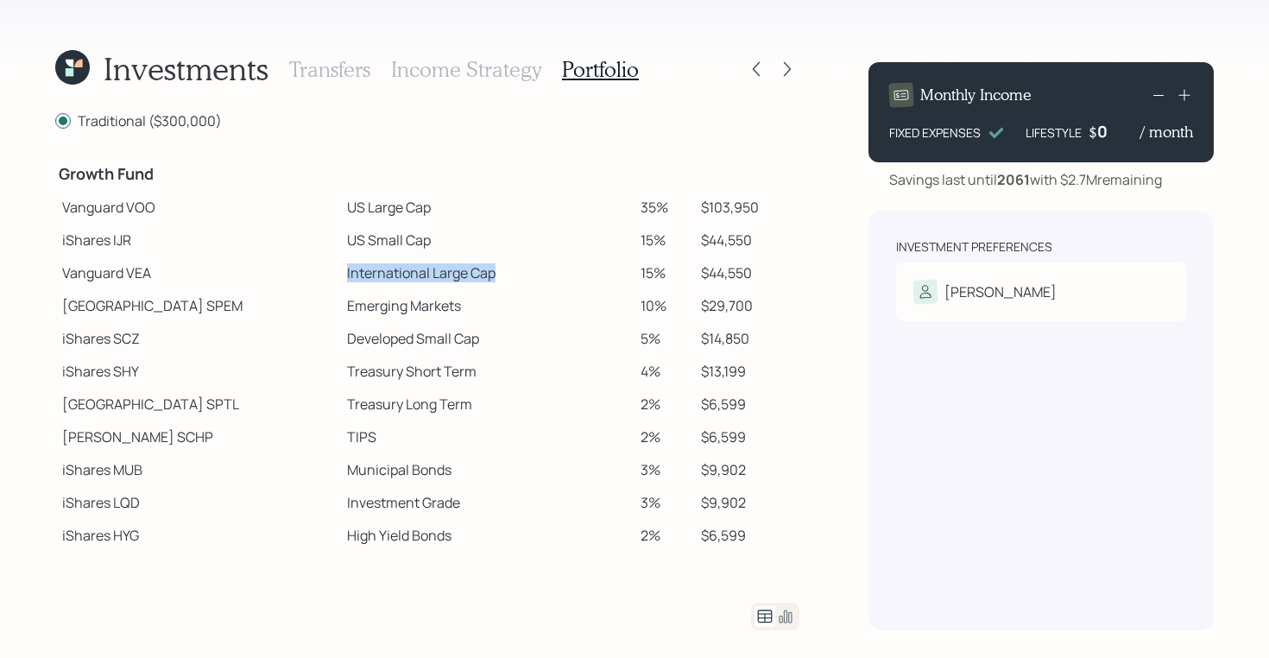
click at [482, 269] on td "International Large Cap" at bounding box center [487, 272] width 294 height 33
drag, startPoint x: 284, startPoint y: 307, endPoint x: 446, endPoint y: 303, distance: 161.5
click at [446, 303] on td "Emerging Markets" at bounding box center [487, 305] width 294 height 33
drag, startPoint x: 282, startPoint y: 338, endPoint x: 441, endPoint y: 344, distance: 159.0
click at [441, 344] on td "Developed Small Cap" at bounding box center [487, 338] width 294 height 33
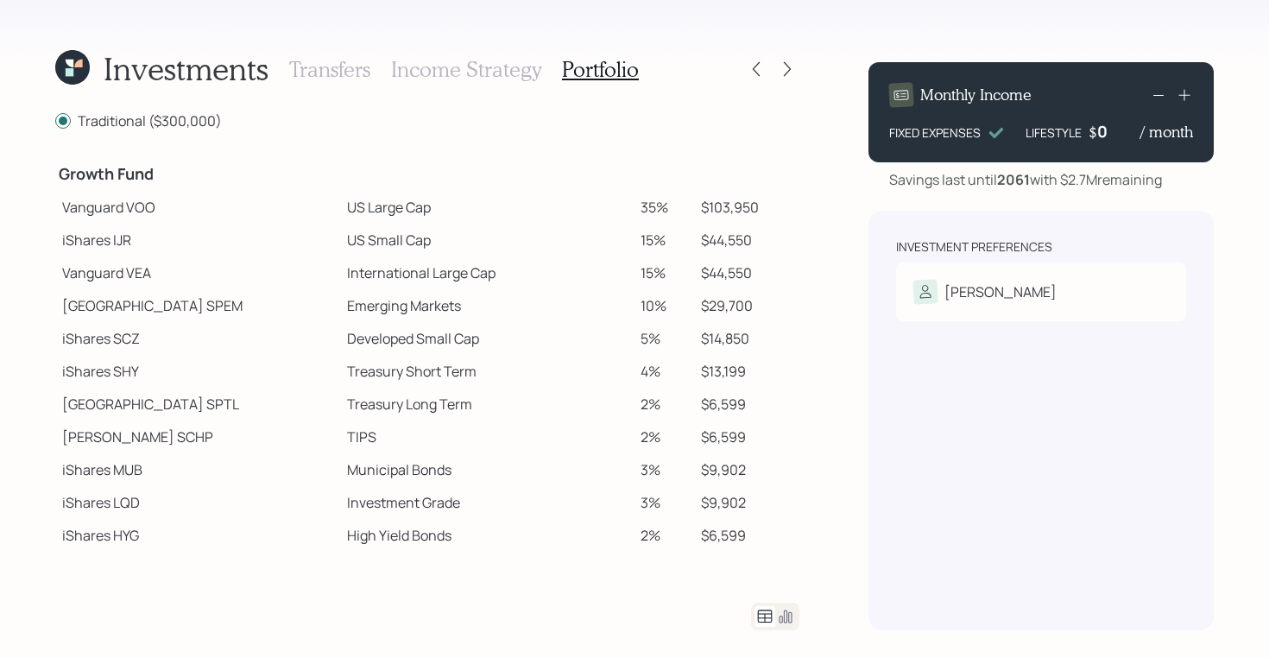
click at [68, 64] on icon at bounding box center [70, 64] width 8 height 8
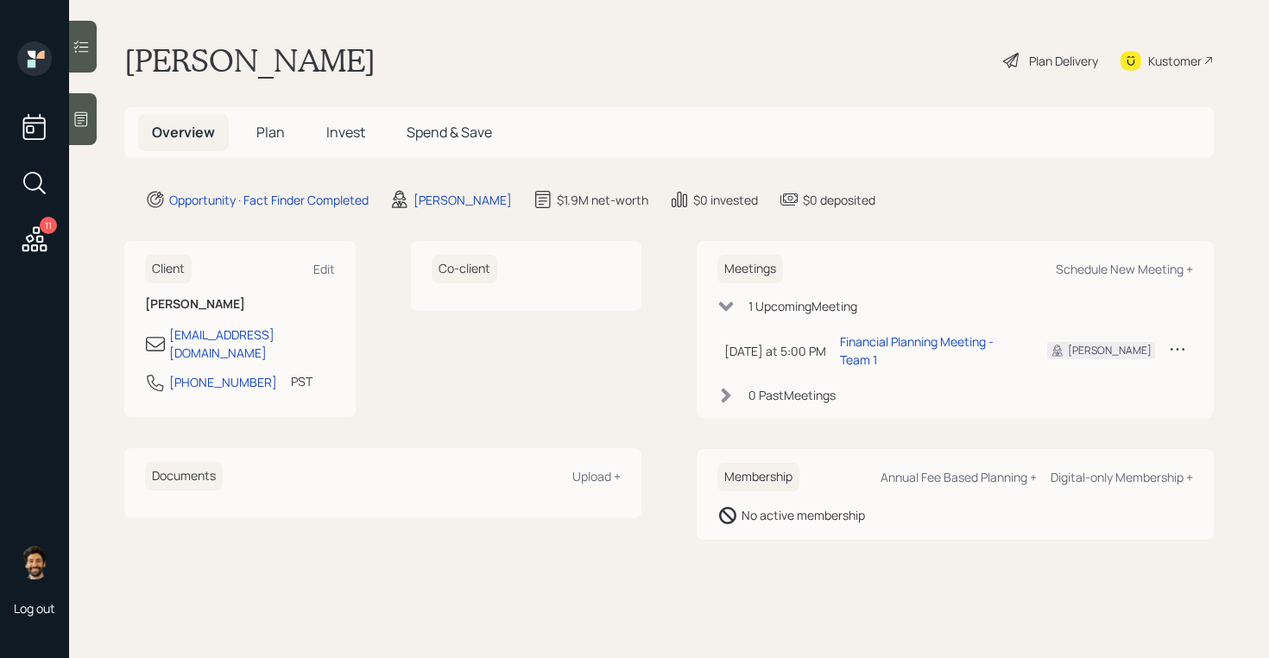
click at [1153, 57] on div "Kustomer" at bounding box center [1175, 61] width 54 height 18
click at [1142, 265] on div "Schedule New Meeting +" at bounding box center [1124, 269] width 137 height 16
select select "f14b762f-c7c2-4b89-9227-8fa891345eea"
click at [263, 131] on span "Plan" at bounding box center [270, 132] width 28 height 19
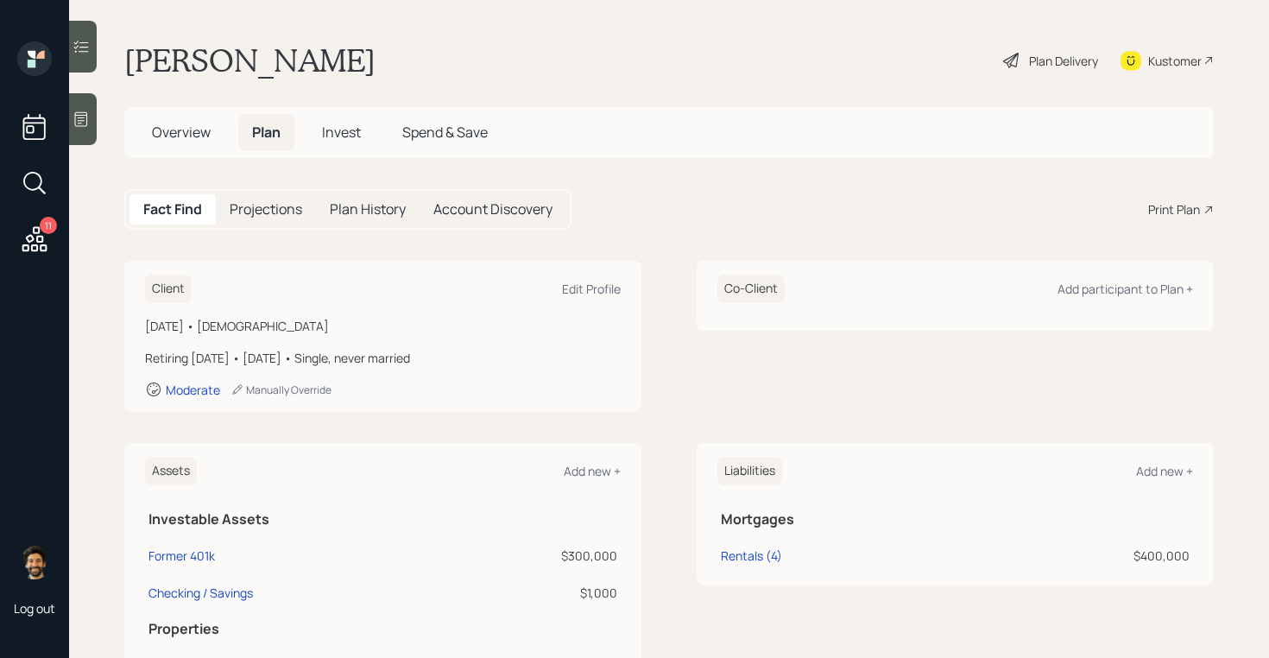
click at [1176, 212] on div "Print Plan" at bounding box center [1174, 209] width 52 height 18
click at [1148, 64] on div "Kustomer" at bounding box center [1175, 61] width 54 height 18
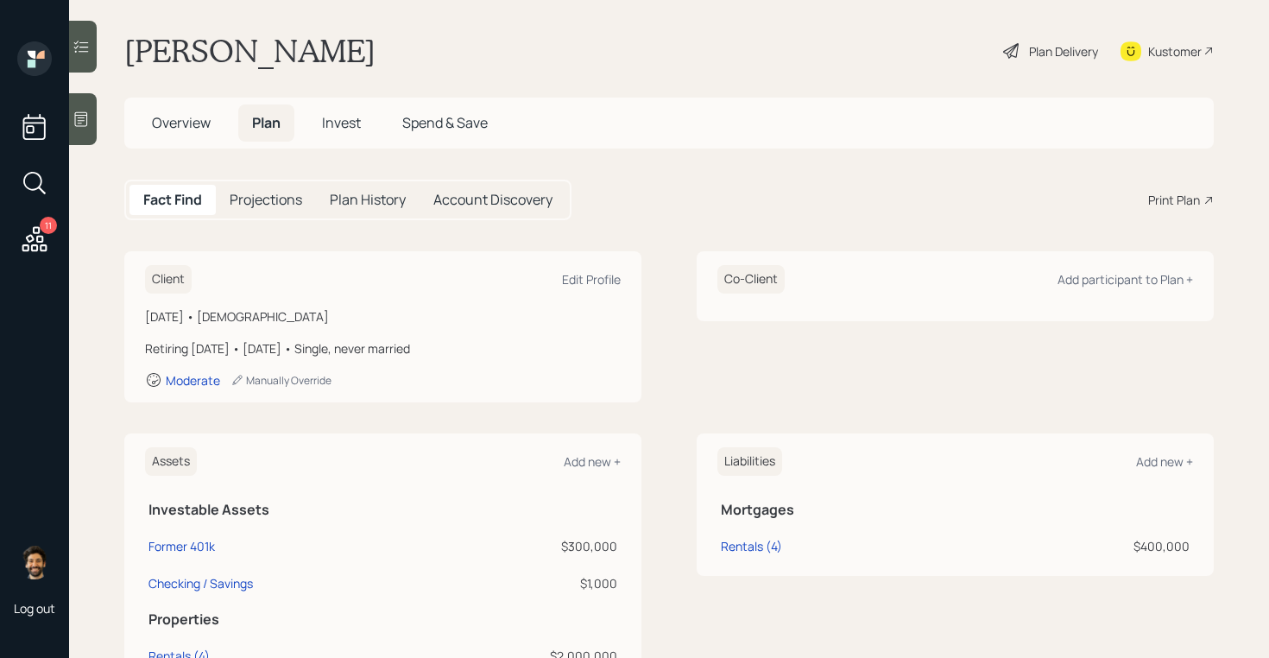
click at [194, 116] on span "Overview" at bounding box center [181, 122] width 59 height 19
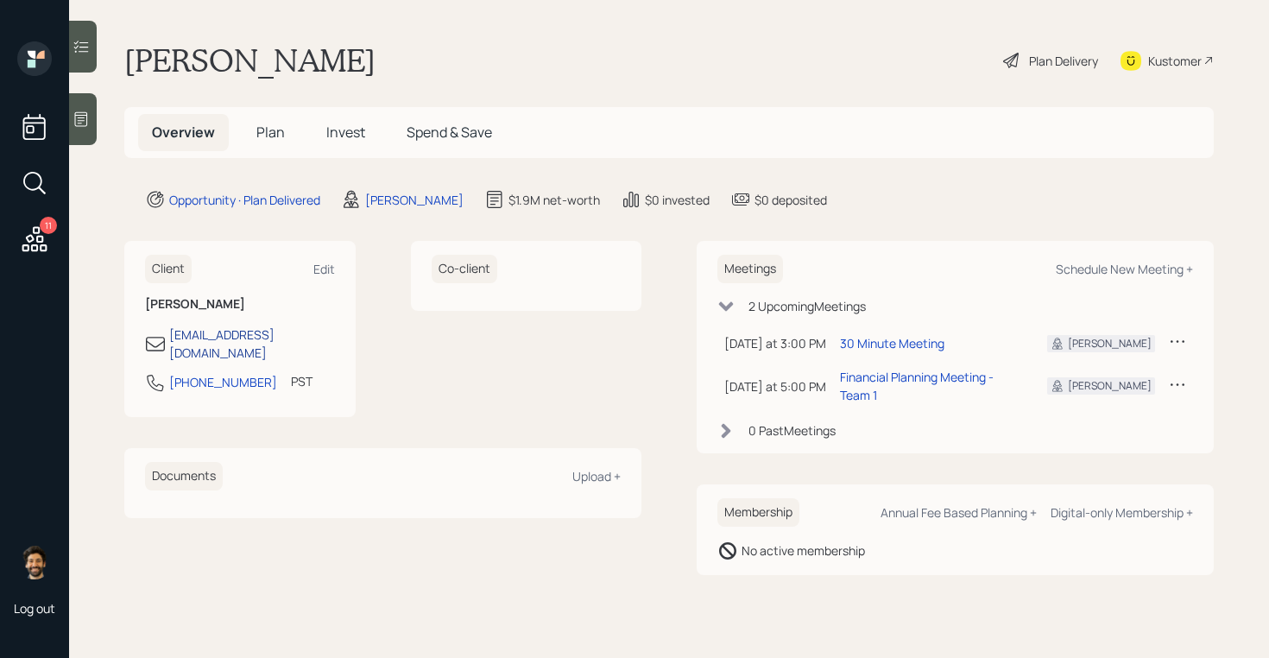
click at [277, 337] on div "[EMAIL_ADDRESS][DOMAIN_NAME]" at bounding box center [252, 344] width 166 height 36
select select "America/Los_Angeles"
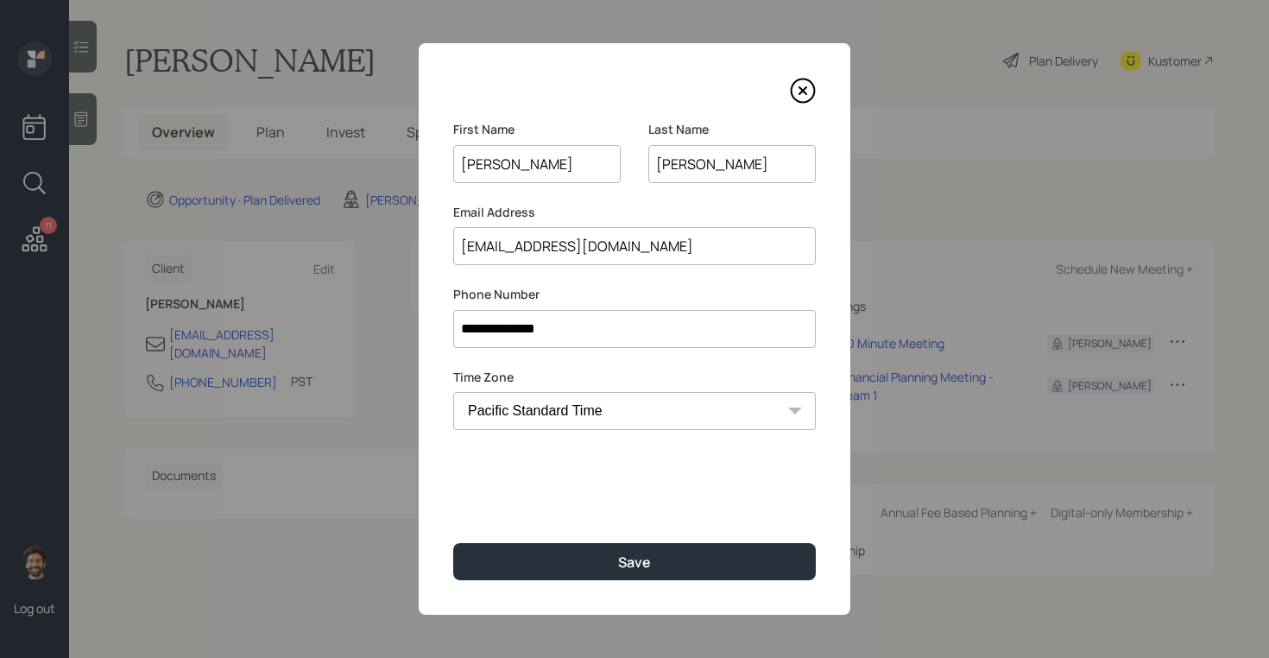
click at [490, 234] on input "[EMAIL_ADDRESS][DOMAIN_NAME]" at bounding box center [634, 246] width 363 height 38
paste input "Jonatha"
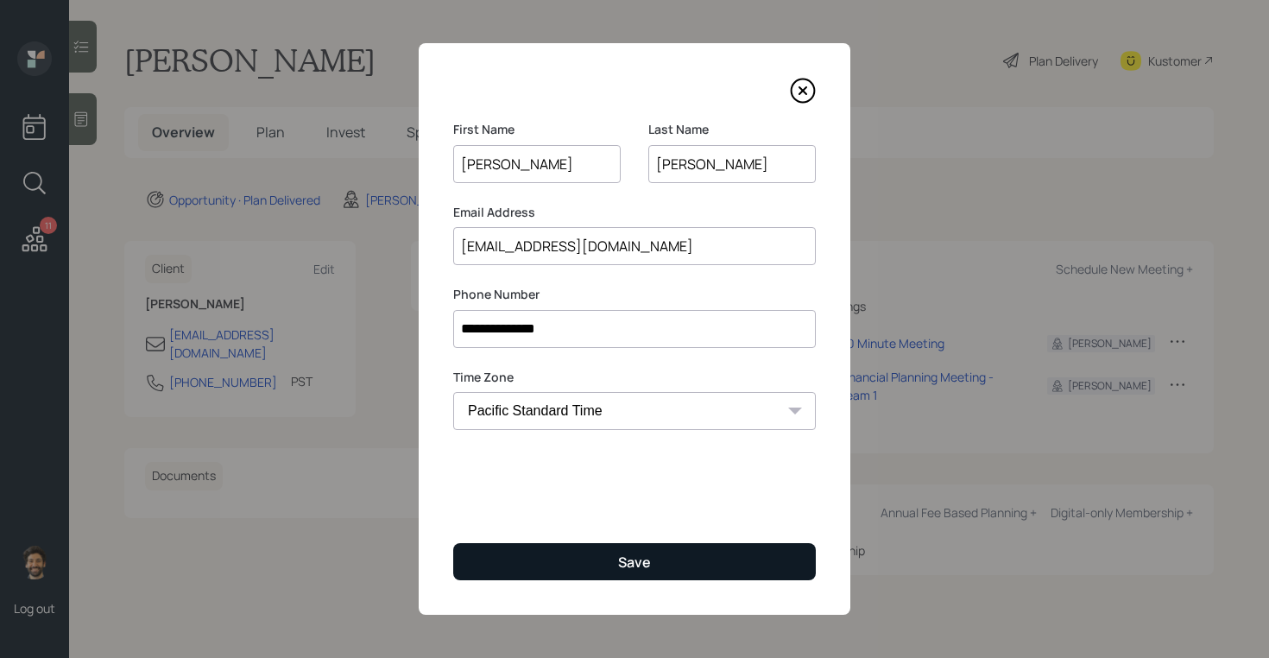
type input "Jonathanlenguyen@gmail.com"
click at [545, 558] on button "Save" at bounding box center [634, 561] width 363 height 37
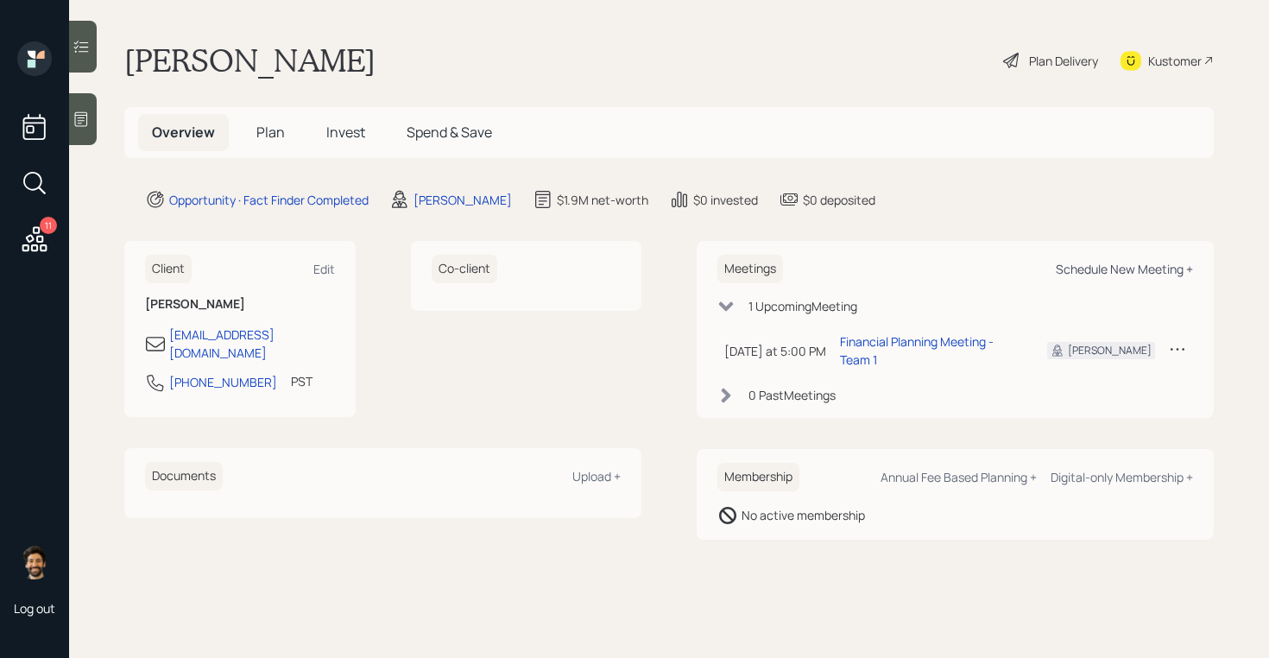
click at [1075, 273] on div "Schedule New Meeting +" at bounding box center [1124, 269] width 137 height 16
select select "f14b762f-c7c2-4b89-9227-8fa891345eea"
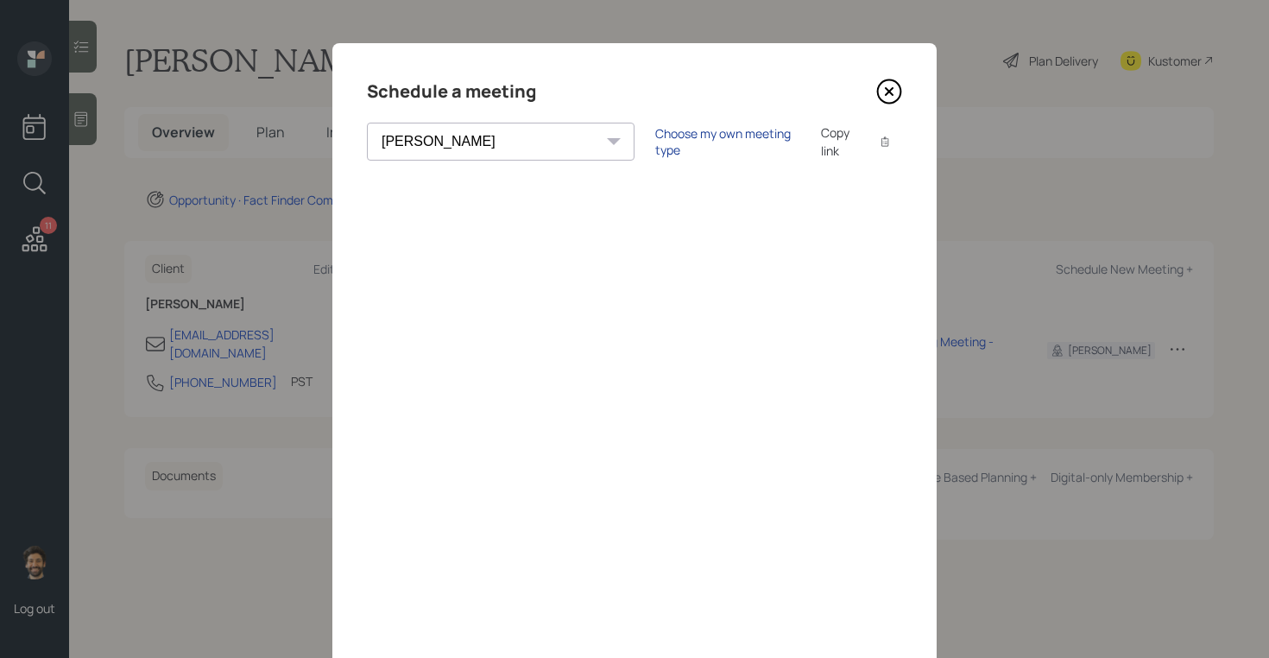
click at [655, 144] on div "Choose my own meeting type" at bounding box center [727, 141] width 145 height 33
click at [897, 96] on icon at bounding box center [889, 92] width 26 height 26
